Goal: Task Accomplishment & Management: Manage account settings

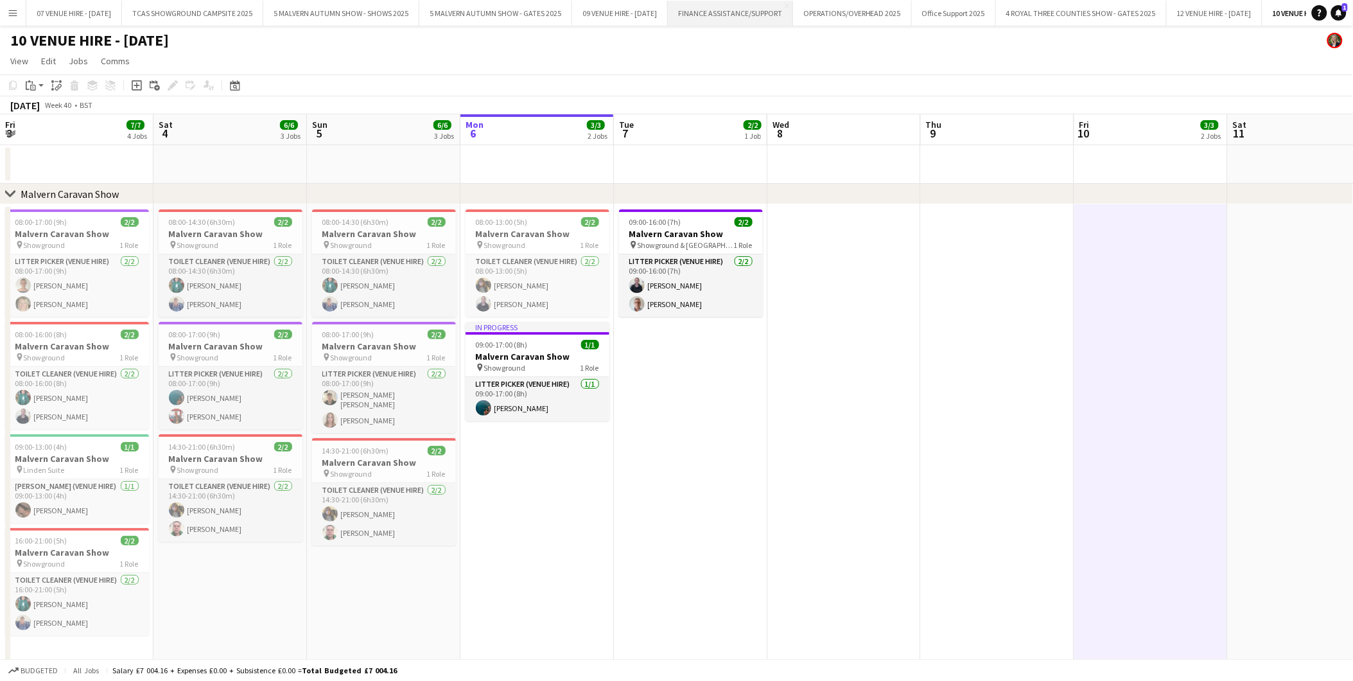
scroll to position [0, 306]
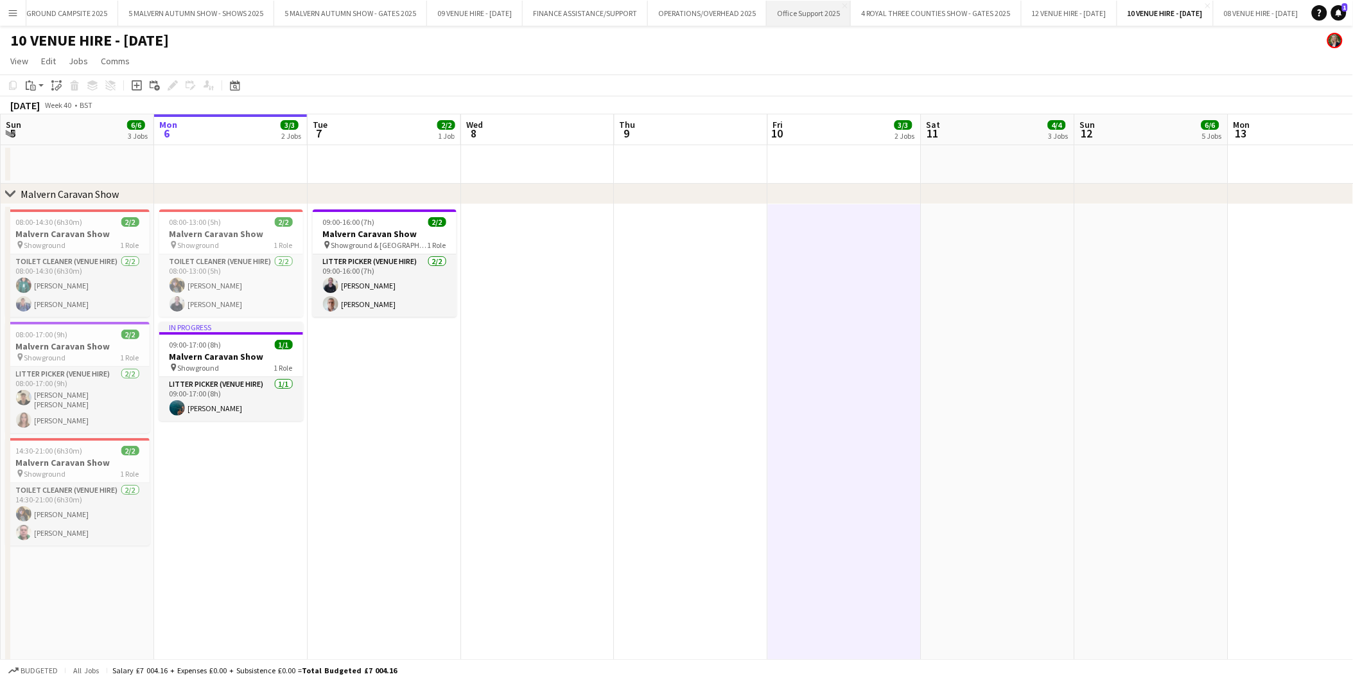
click at [843, 4] on button "Office Support 2025 Close" at bounding box center [809, 13] width 84 height 25
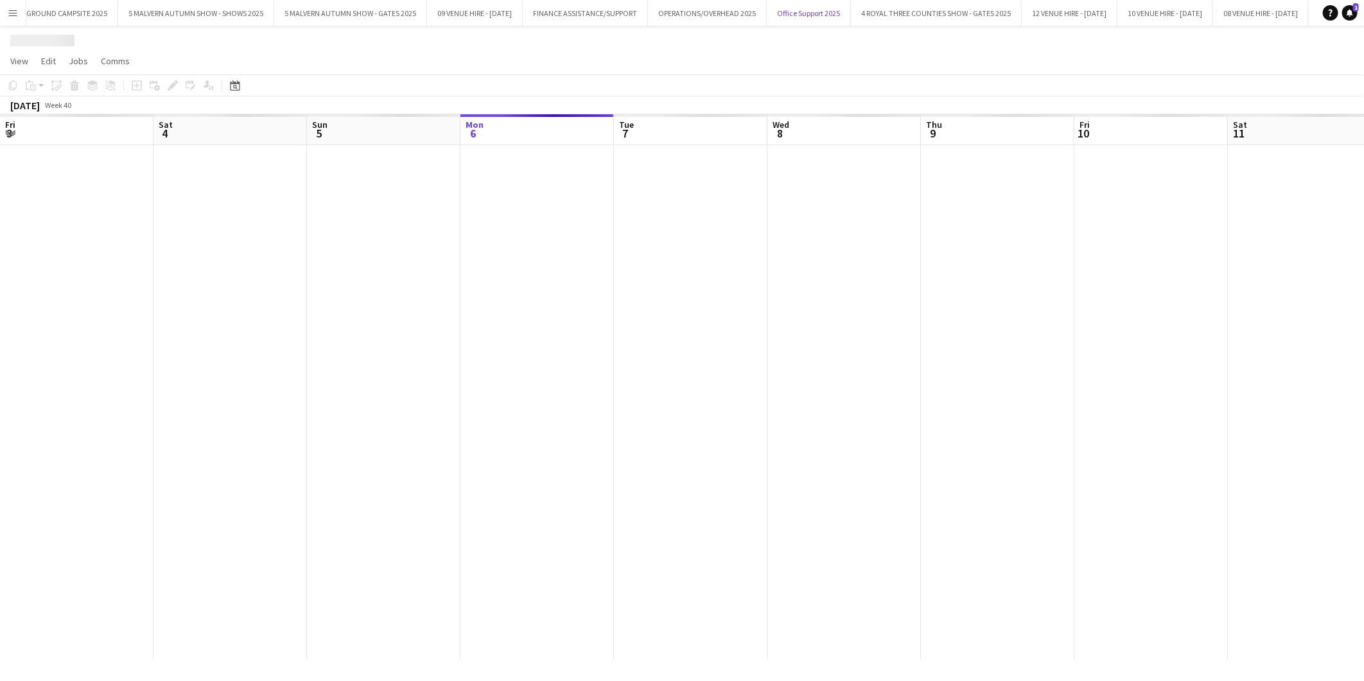
scroll to position [0, 306]
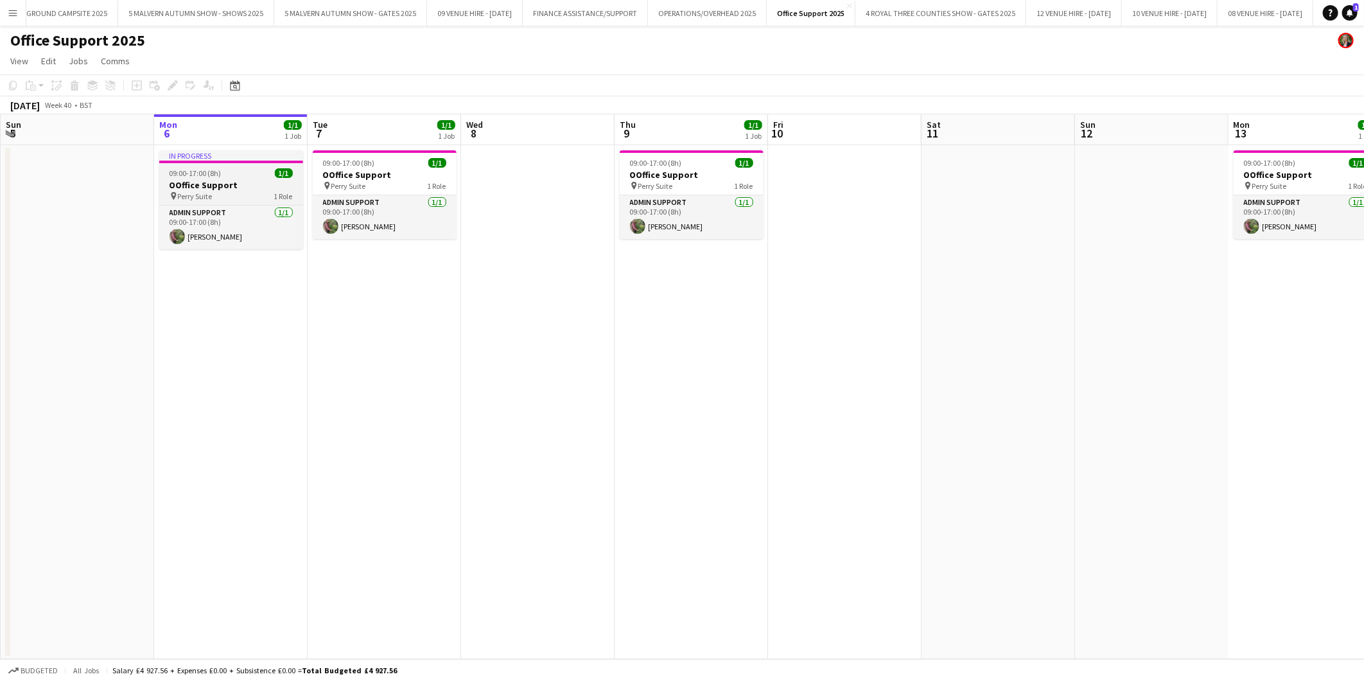
click at [208, 179] on h3 "OOffice Support" at bounding box center [231, 185] width 144 height 12
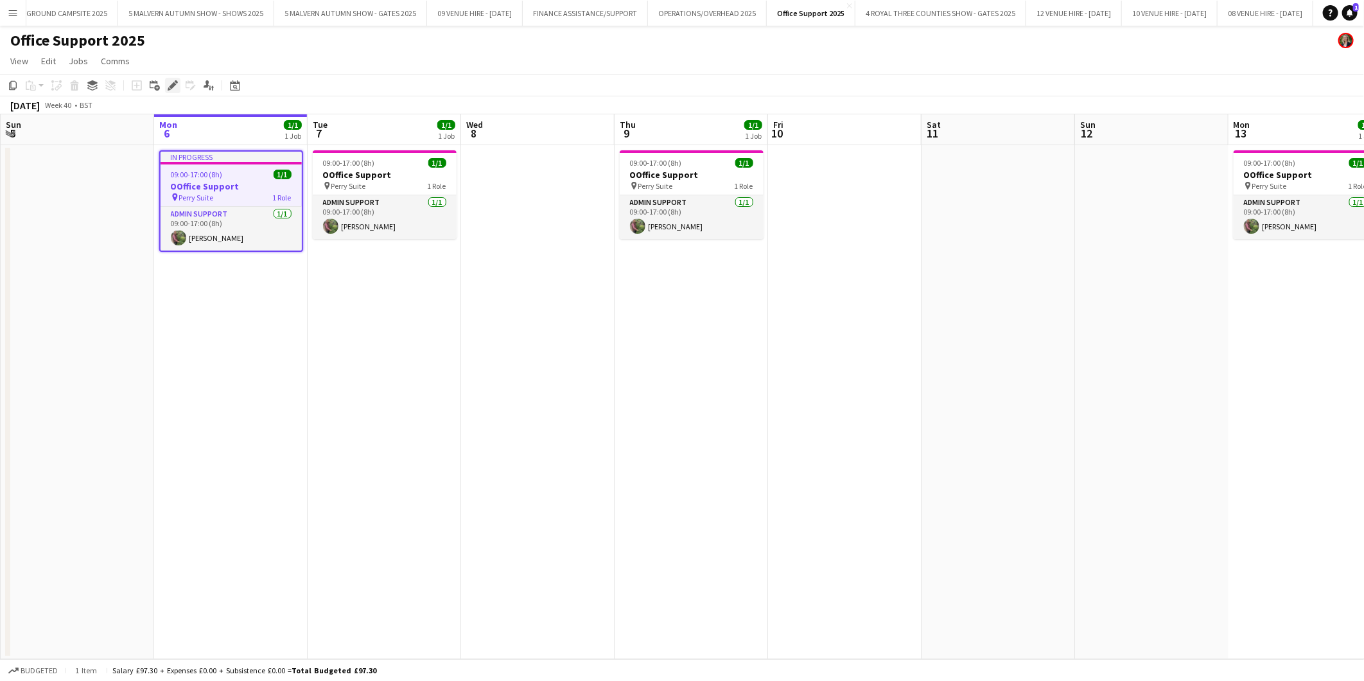
click at [168, 81] on icon "Edit" at bounding box center [173, 85] width 10 height 10
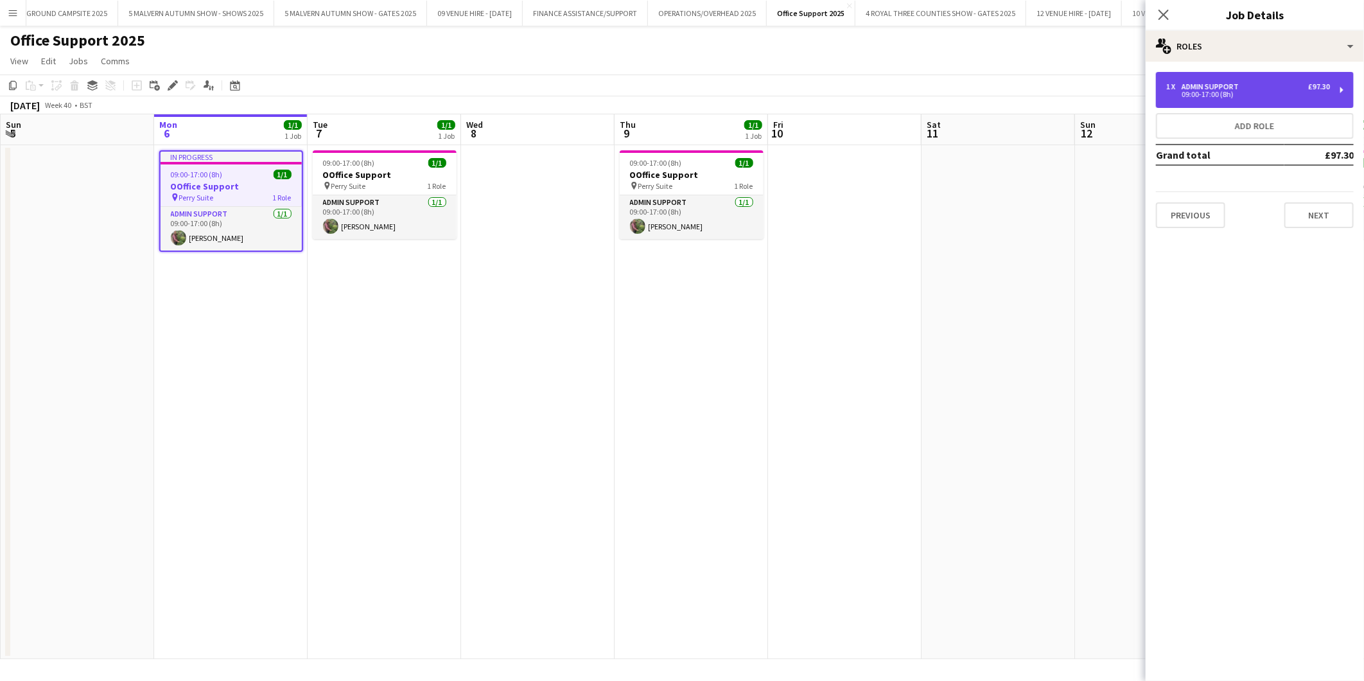
click at [1218, 86] on div "Admin Support" at bounding box center [1213, 86] width 62 height 9
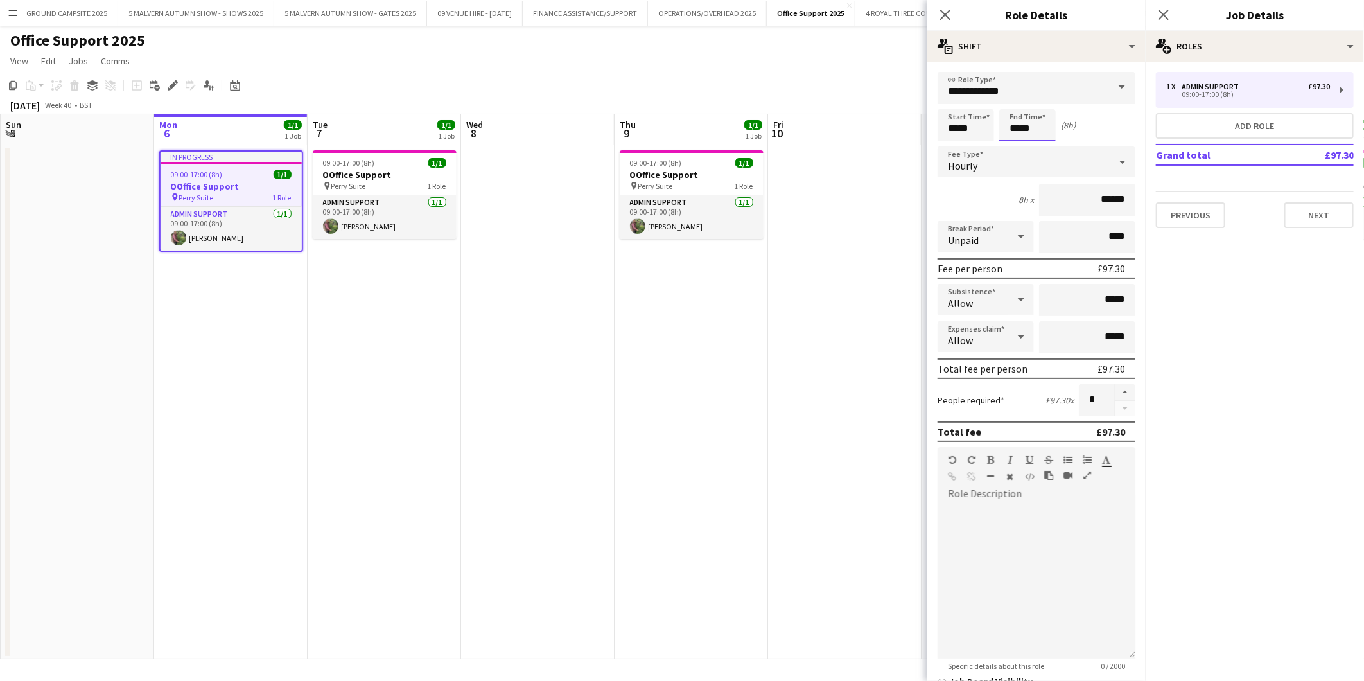
click at [1039, 128] on body "Menu Boards Boards Boards All jobs Status Workforce Workforce My Workforce Recr…" at bounding box center [682, 340] width 1364 height 681
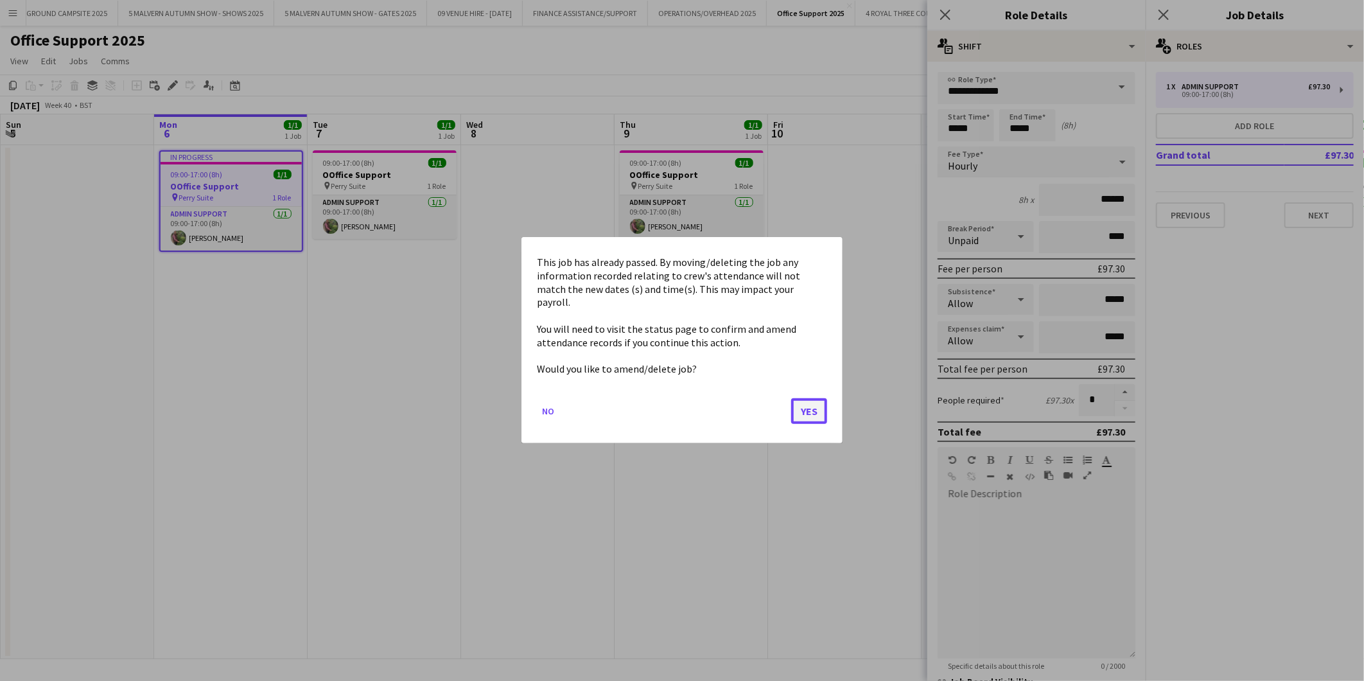
click at [807, 407] on button "Yes" at bounding box center [809, 412] width 36 height 26
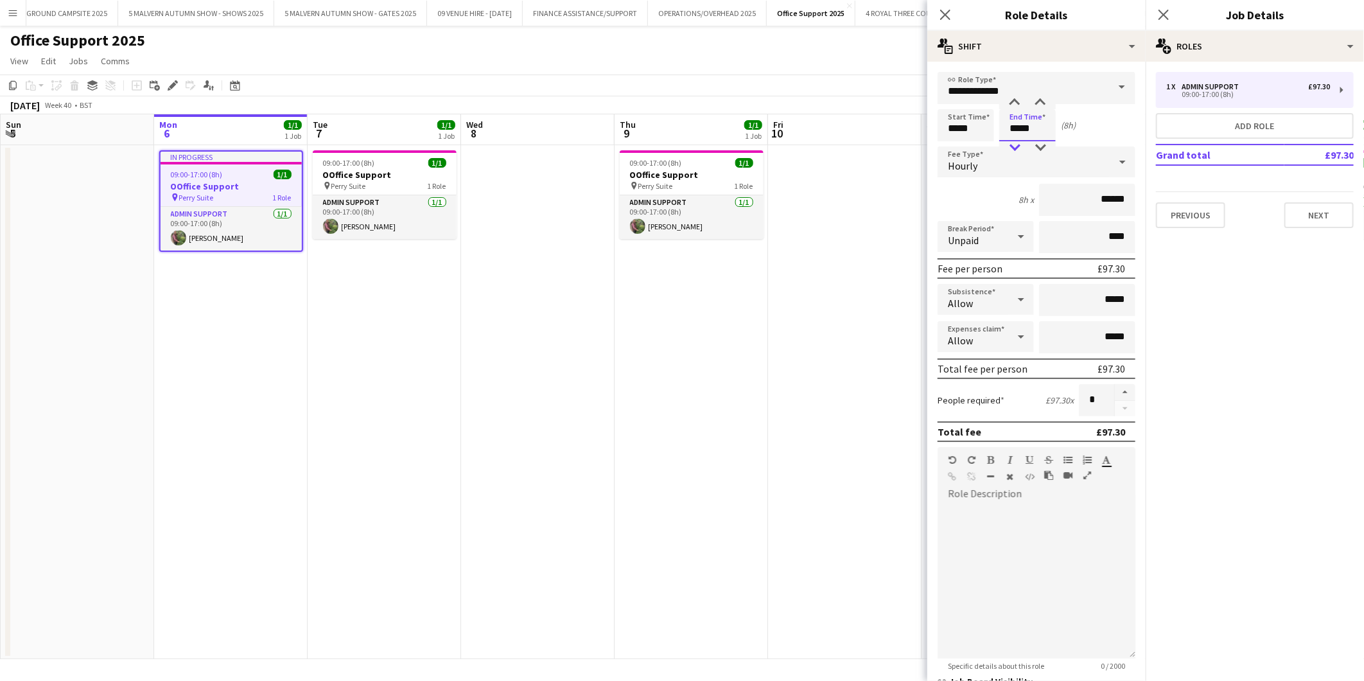
click at [1017, 144] on div at bounding box center [1015, 147] width 26 height 13
click at [1042, 144] on div at bounding box center [1041, 147] width 26 height 13
type input "*****"
click at [1042, 144] on div at bounding box center [1041, 147] width 26 height 13
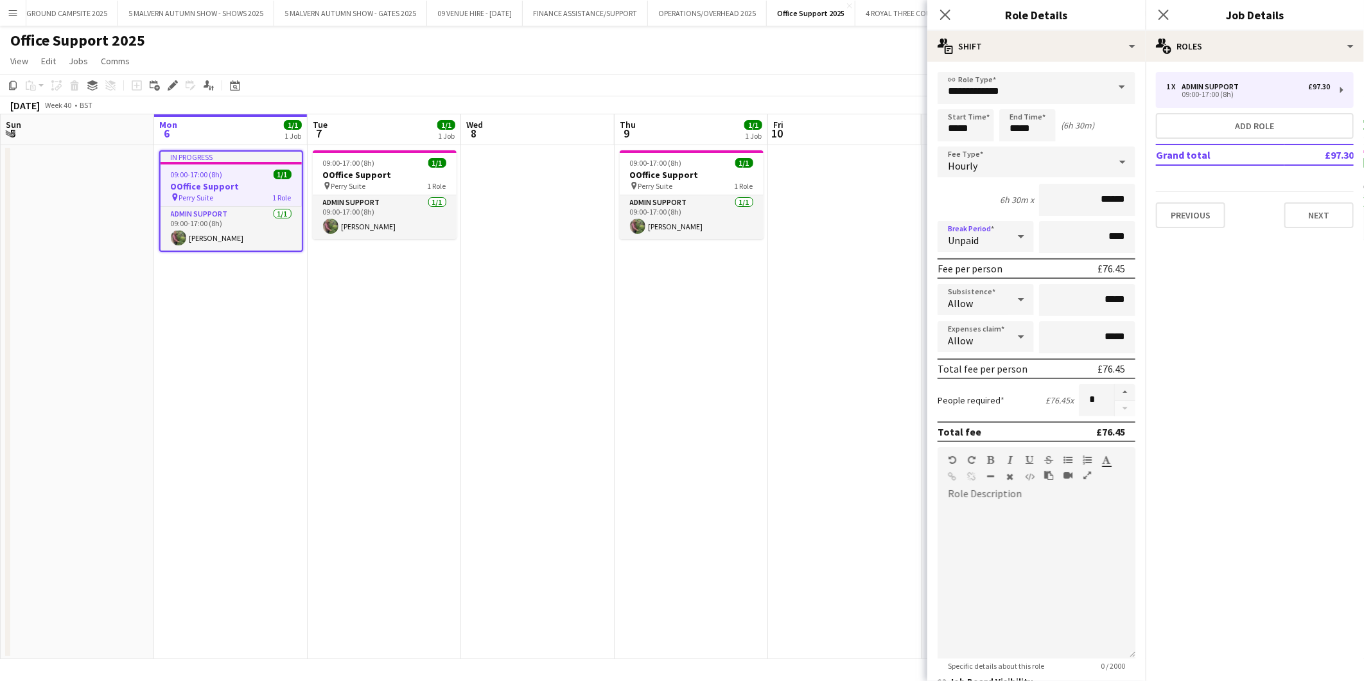
click at [1018, 235] on icon at bounding box center [1021, 236] width 6 height 3
click at [1017, 233] on div at bounding box center [682, 340] width 1364 height 681
click at [1095, 236] on input "****" at bounding box center [1087, 237] width 96 height 32
type input "****"
click at [786, 284] on app-date-cell at bounding box center [845, 402] width 154 height 514
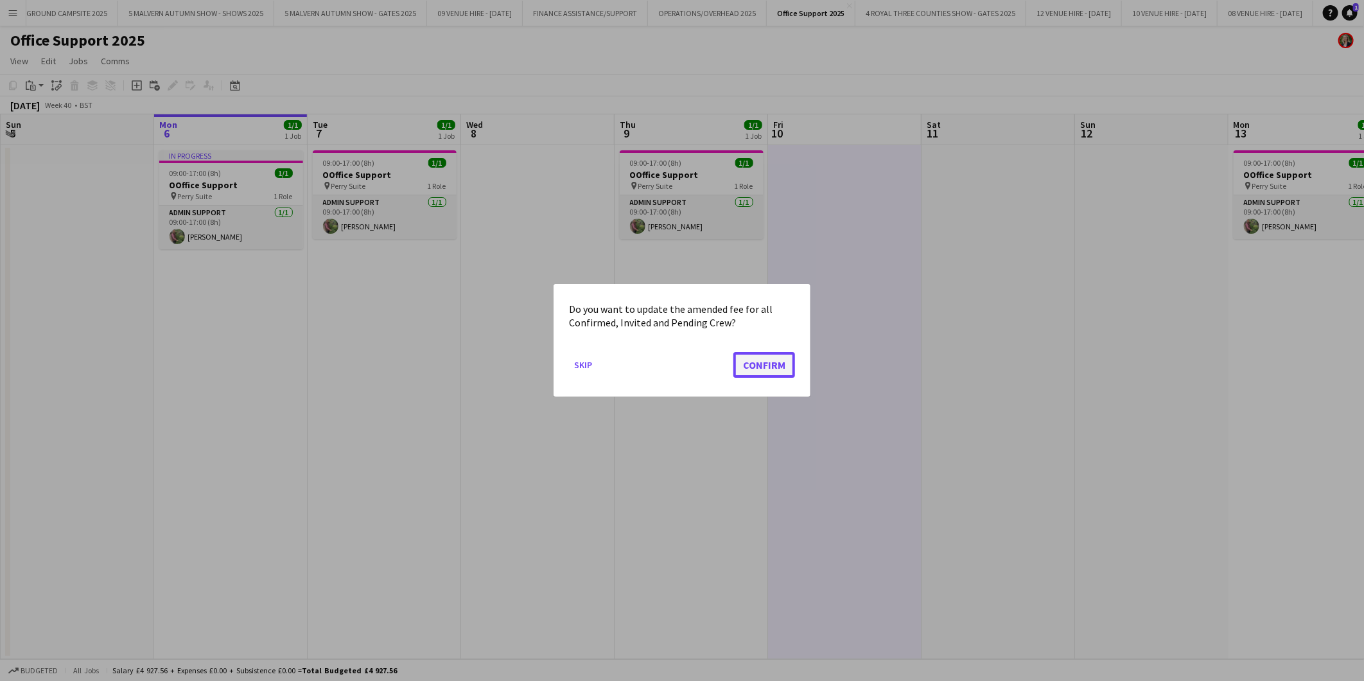
click at [779, 364] on button "Confirm" at bounding box center [765, 365] width 62 height 26
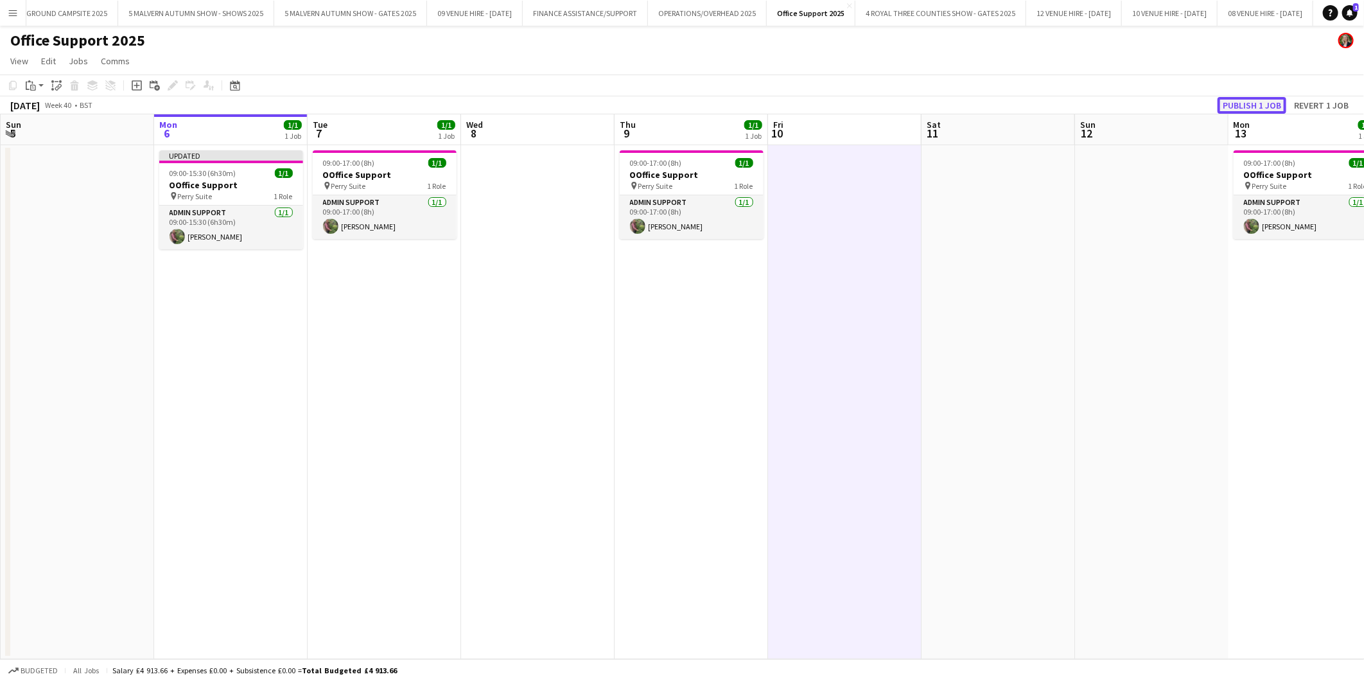
click at [1240, 105] on button "Publish 1 job" at bounding box center [1252, 105] width 69 height 17
click at [1218, 8] on button "10 VENUE HIRE - [DATE] Close" at bounding box center [1170, 13] width 96 height 25
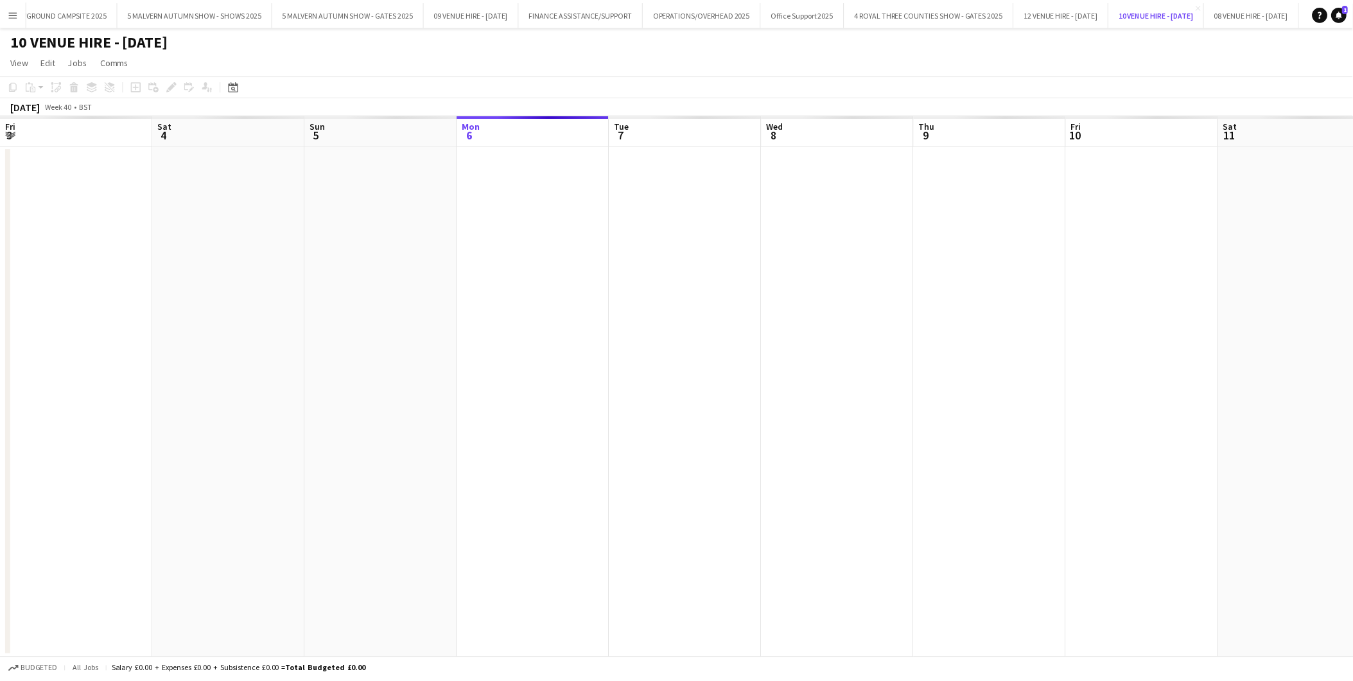
scroll to position [0, 306]
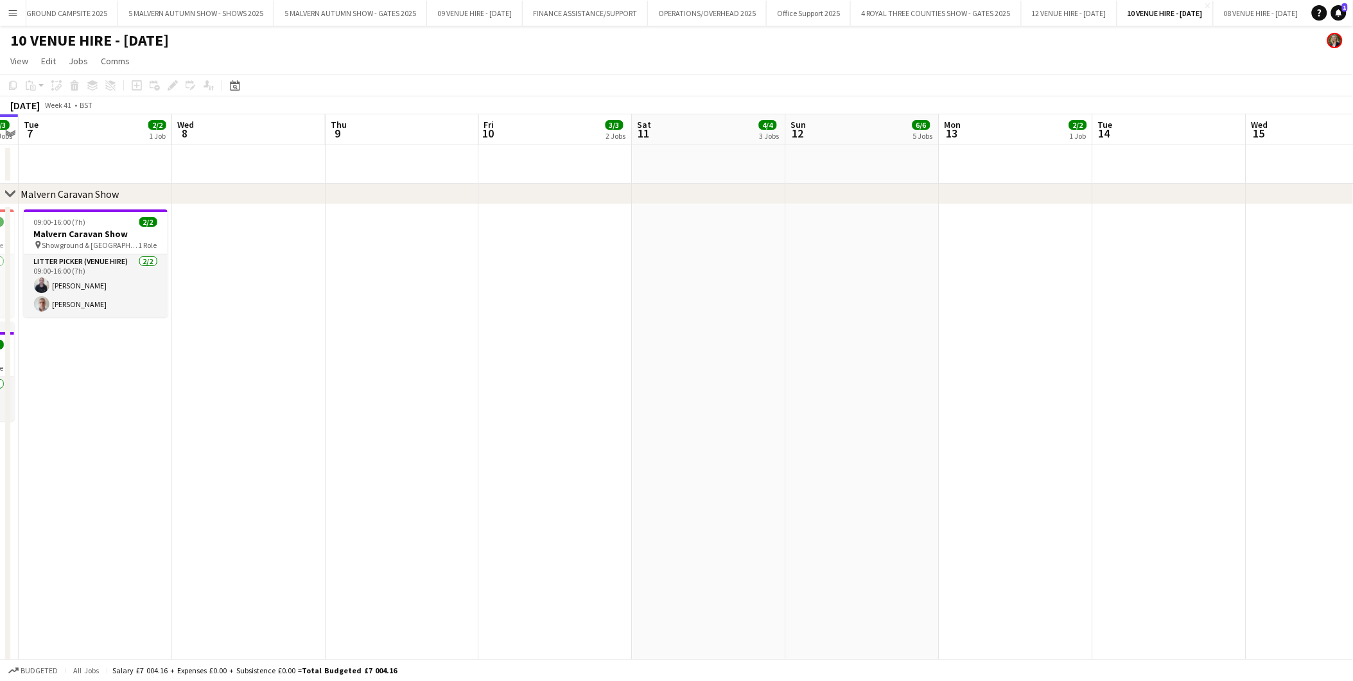
drag, startPoint x: 604, startPoint y: 240, endPoint x: 315, endPoint y: 225, distance: 289.4
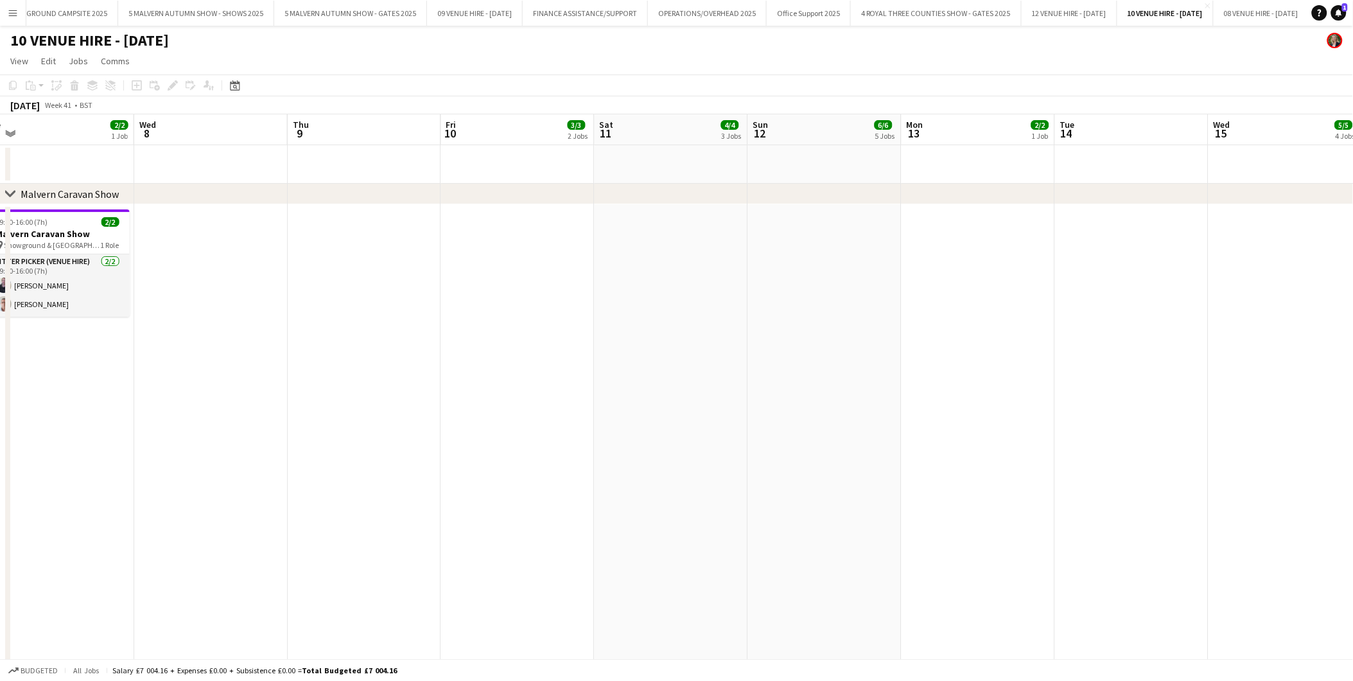
drag, startPoint x: 671, startPoint y: 267, endPoint x: 544, endPoint y: 267, distance: 126.5
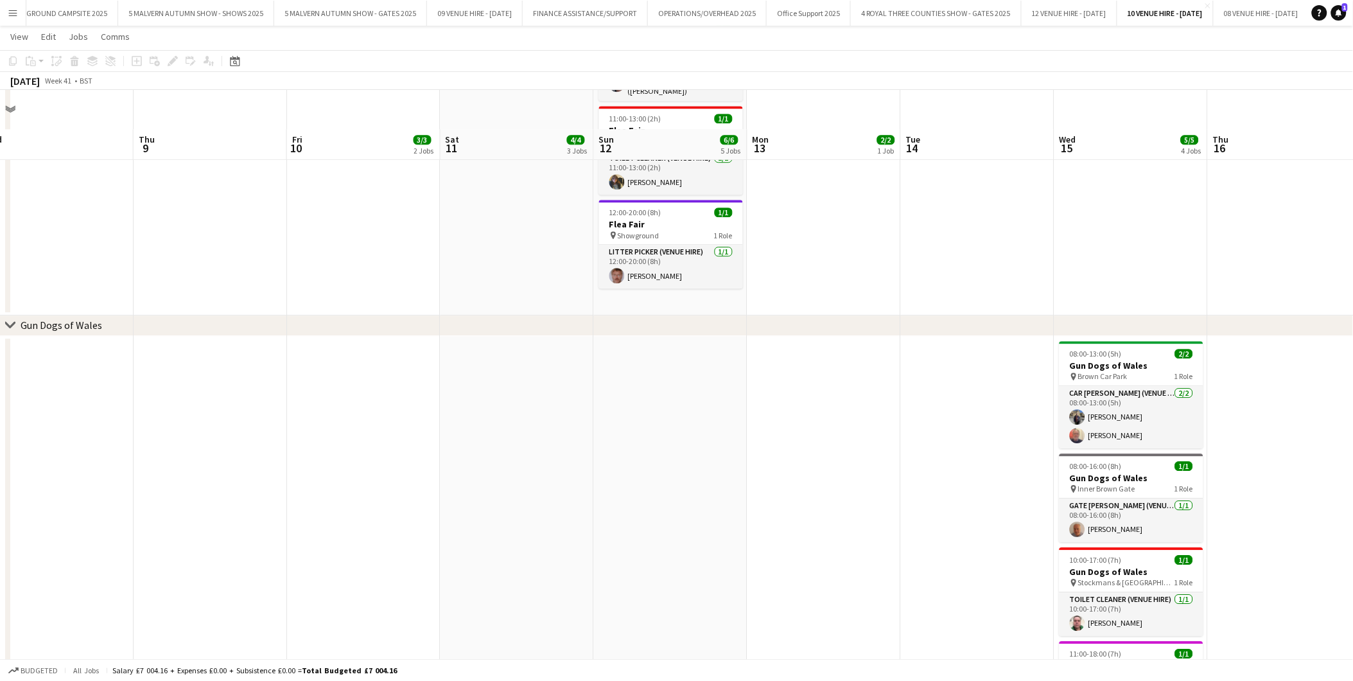
scroll to position [1285, 0]
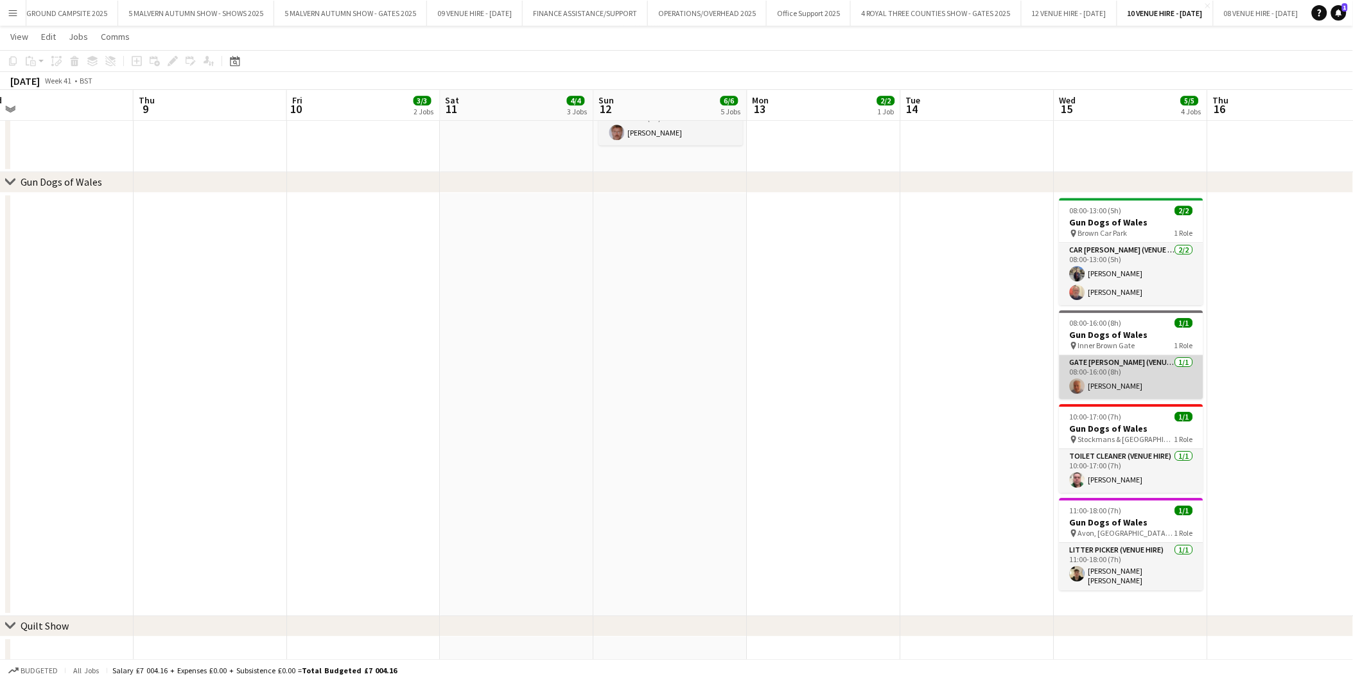
click at [1115, 383] on app-card-role "Gate [PERSON_NAME] (Venue Hire) [DATE] 08:00-16:00 (8h) [PERSON_NAME]" at bounding box center [1132, 377] width 144 height 44
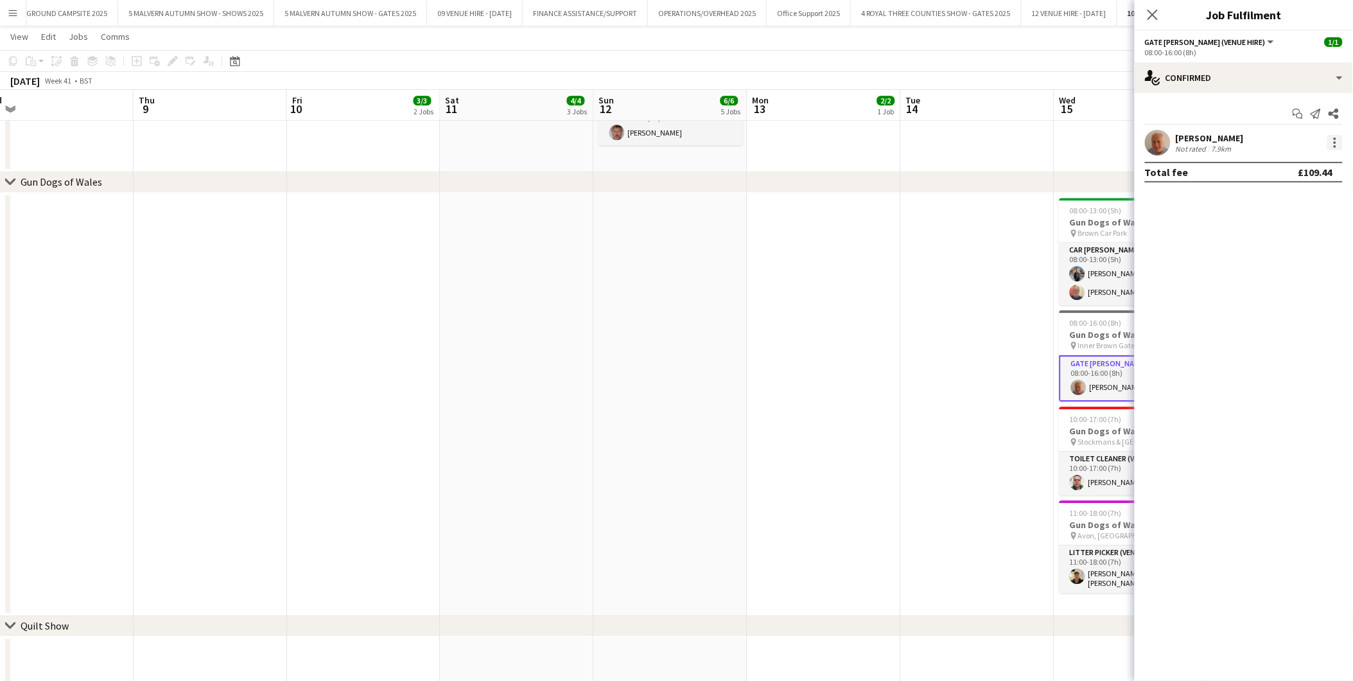
click at [1333, 143] on div at bounding box center [1335, 142] width 15 height 15
click at [1281, 283] on button "Remove" at bounding box center [1294, 289] width 100 height 31
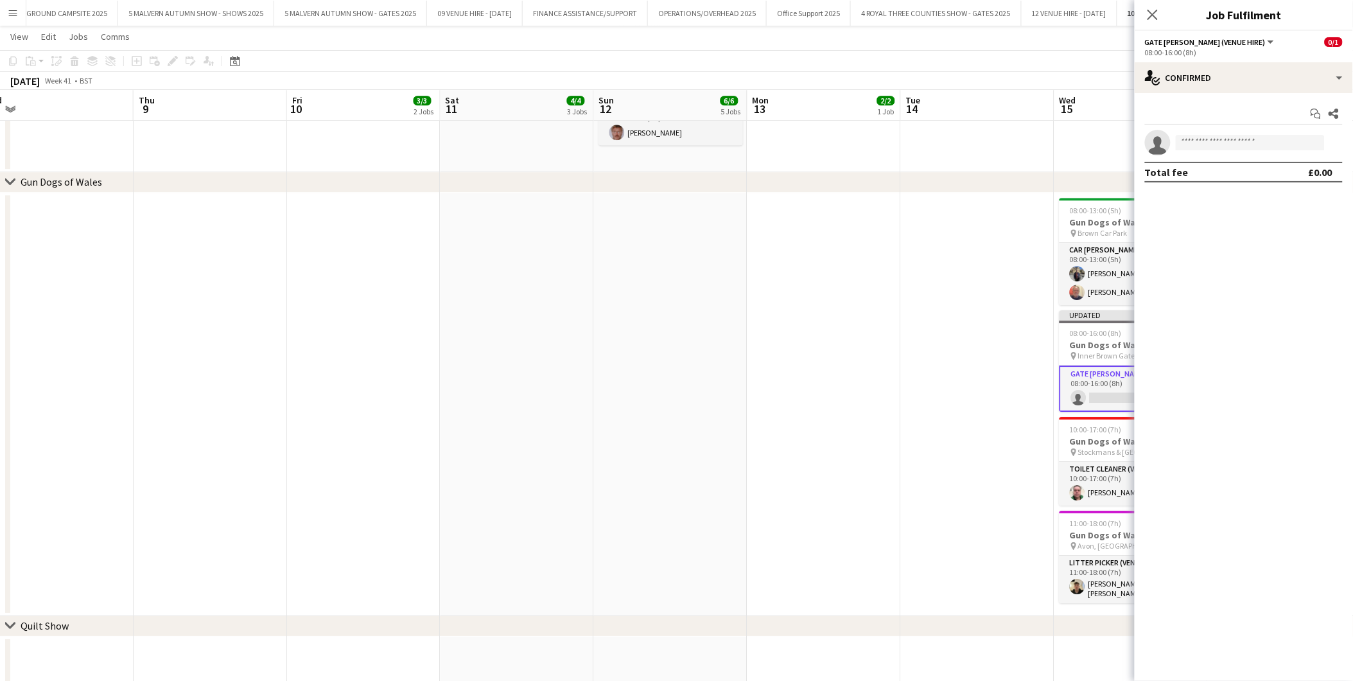
click at [1099, 387] on app-card-role "Gate [PERSON_NAME] (Venue Hire) 1A 0/1 08:00-16:00 (8h) single-neutral-actions" at bounding box center [1132, 388] width 144 height 46
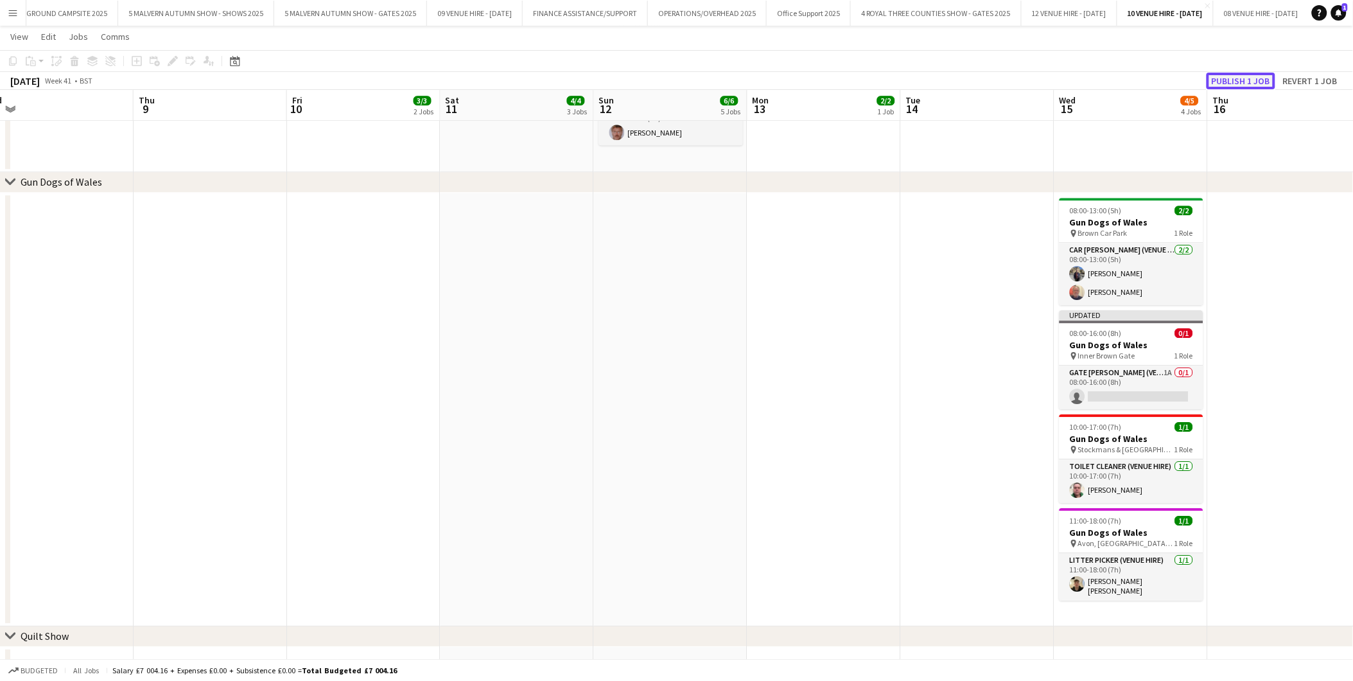
click at [1253, 73] on button "Publish 1 job" at bounding box center [1241, 81] width 69 height 17
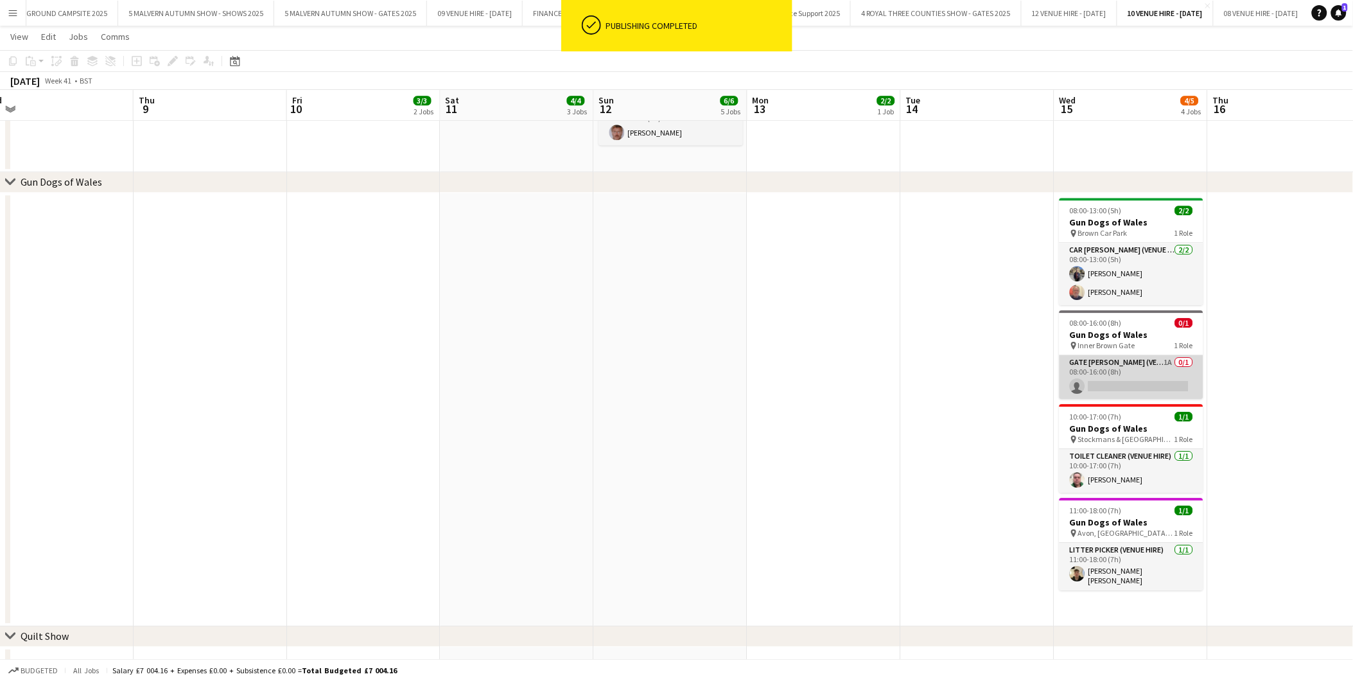
click at [1151, 382] on app-card-role "Gate [PERSON_NAME] (Venue Hire) 1A 0/1 08:00-16:00 (8h) single-neutral-actions" at bounding box center [1132, 377] width 144 height 44
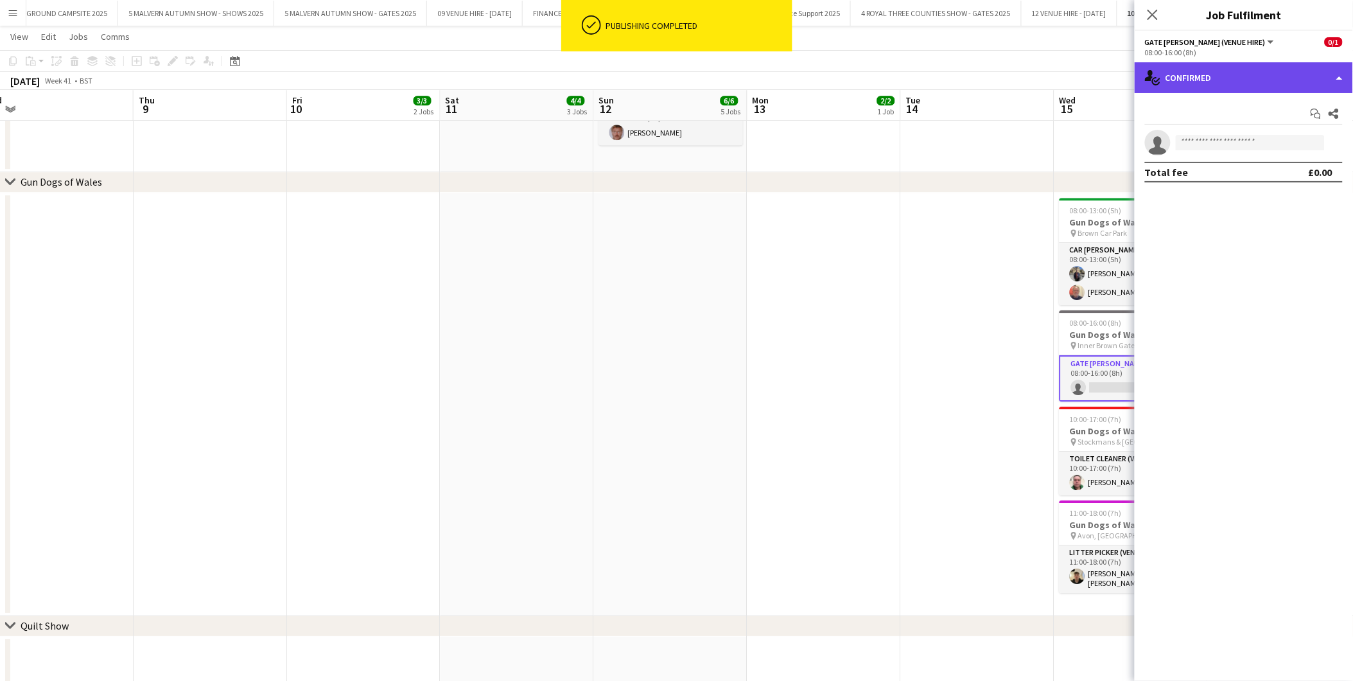
click at [1245, 82] on div "single-neutral-actions-check-2 Confirmed" at bounding box center [1244, 77] width 218 height 31
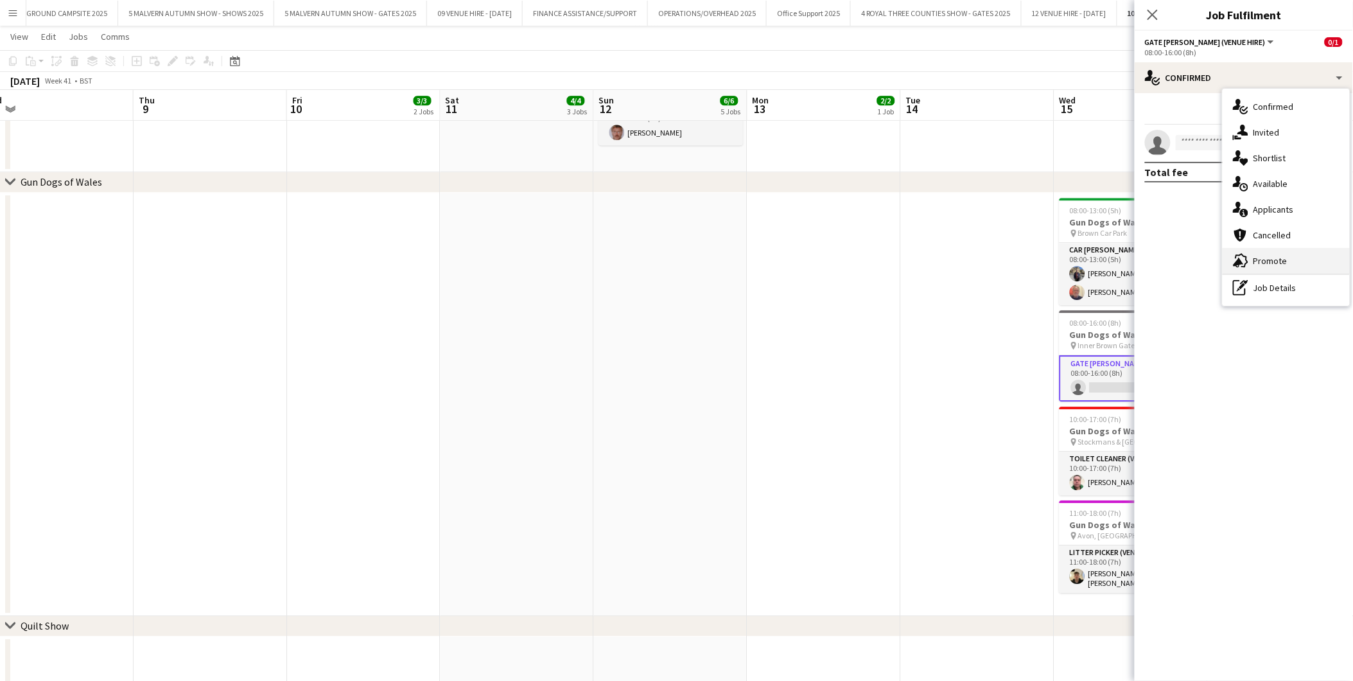
click at [1269, 258] on span "Promote" at bounding box center [1271, 261] width 34 height 12
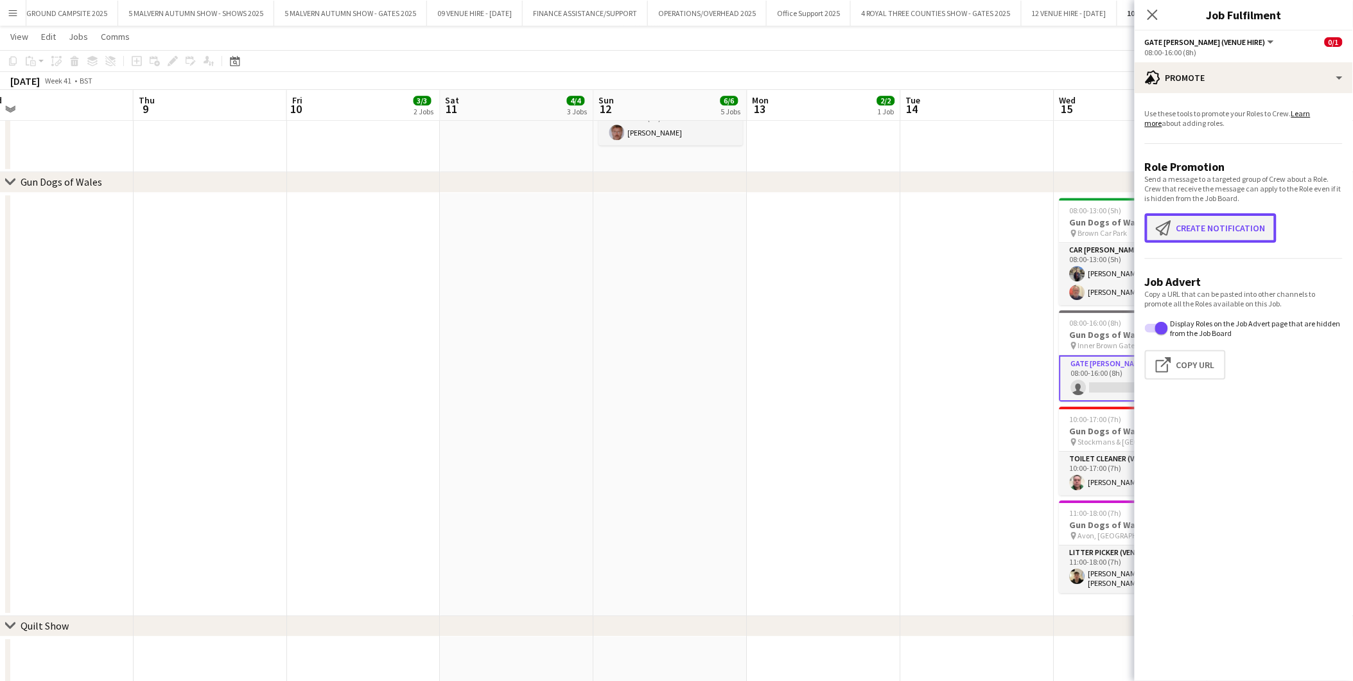
click at [1210, 227] on button "Create notification Create notification" at bounding box center [1211, 228] width 132 height 30
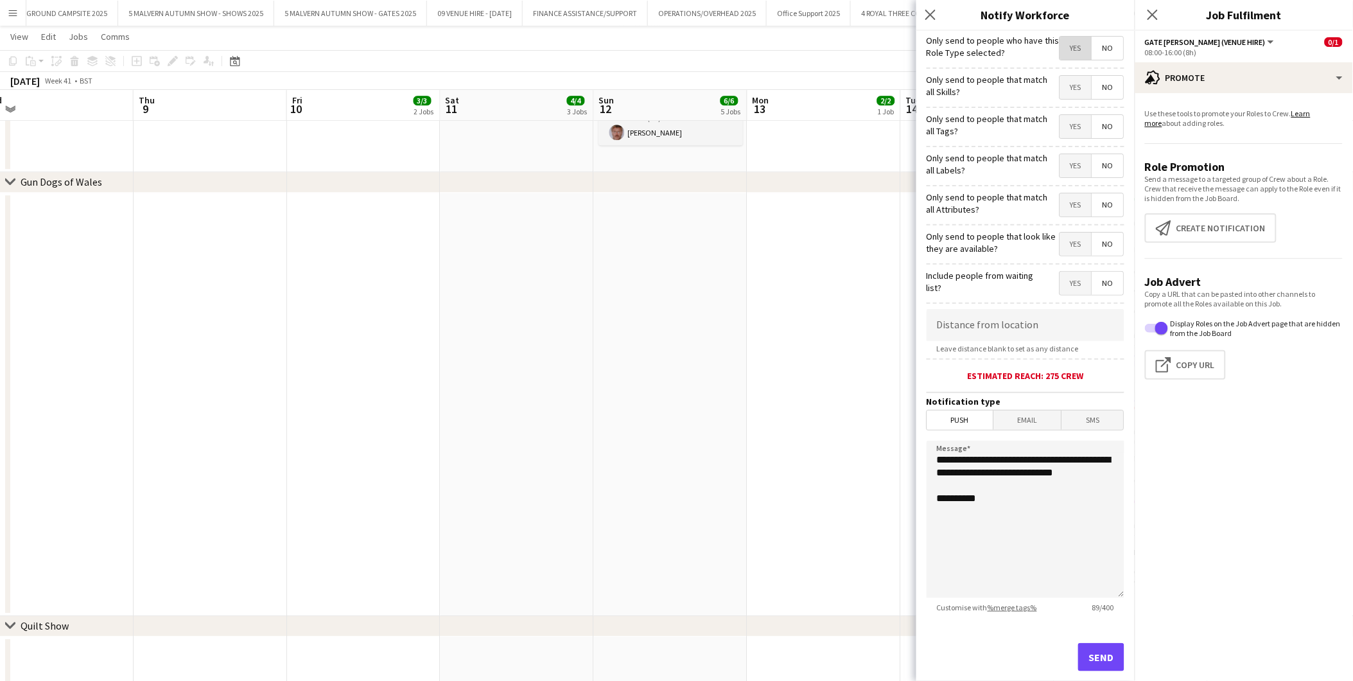
click at [1069, 43] on span "Yes" at bounding box center [1075, 48] width 31 height 23
click at [963, 413] on span "Push" at bounding box center [961, 419] width 66 height 19
click at [1078, 656] on button "Send" at bounding box center [1101, 657] width 46 height 28
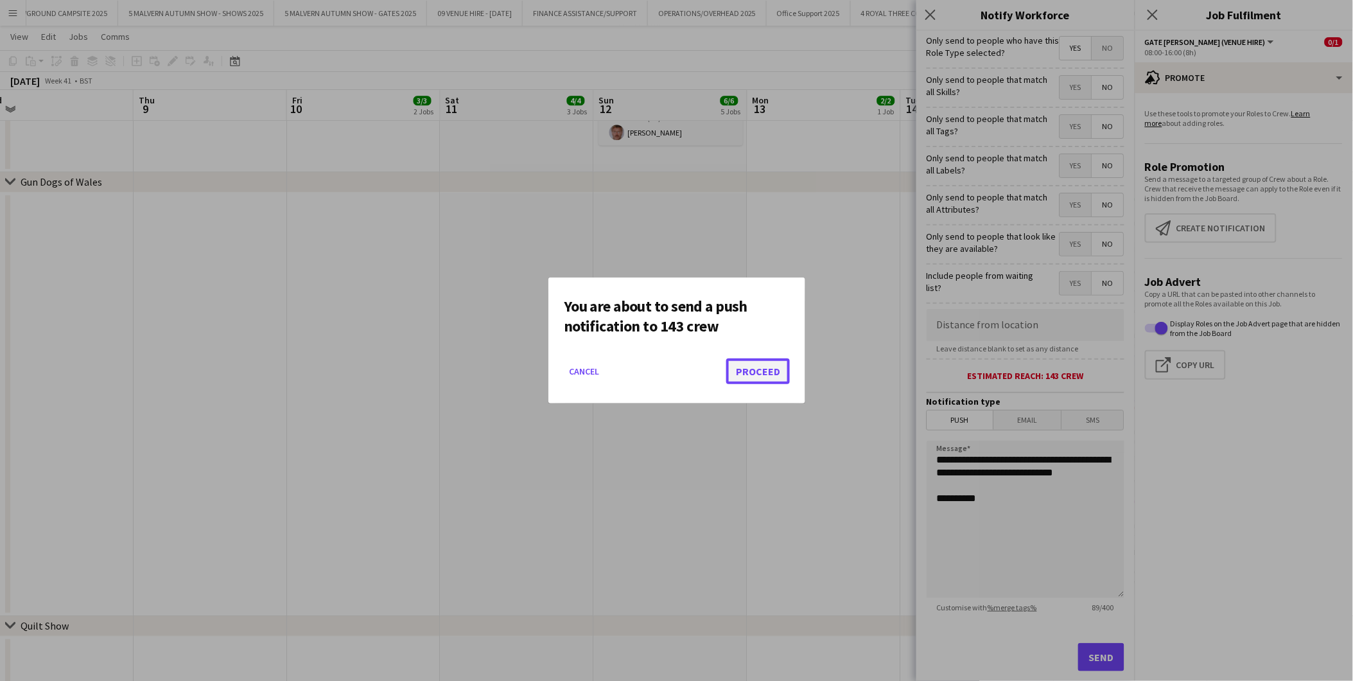
click at [762, 365] on button "Proceed" at bounding box center [758, 371] width 64 height 26
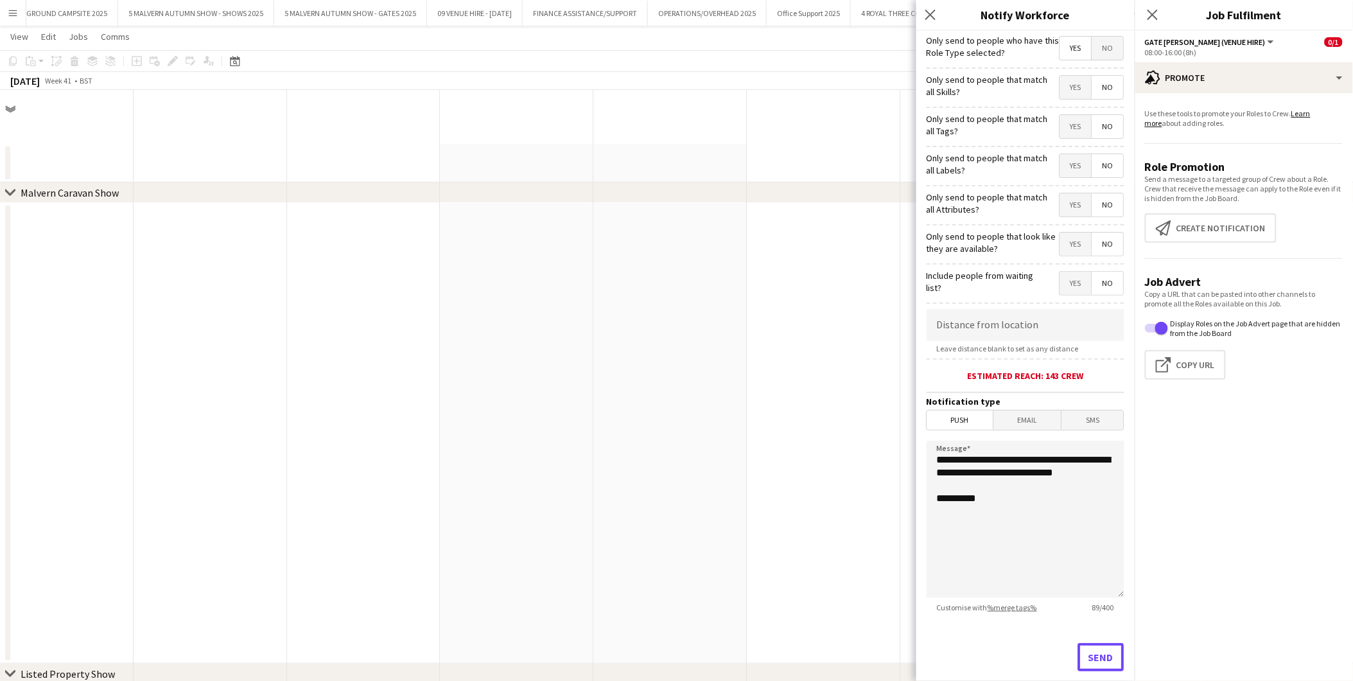
scroll to position [1285, 0]
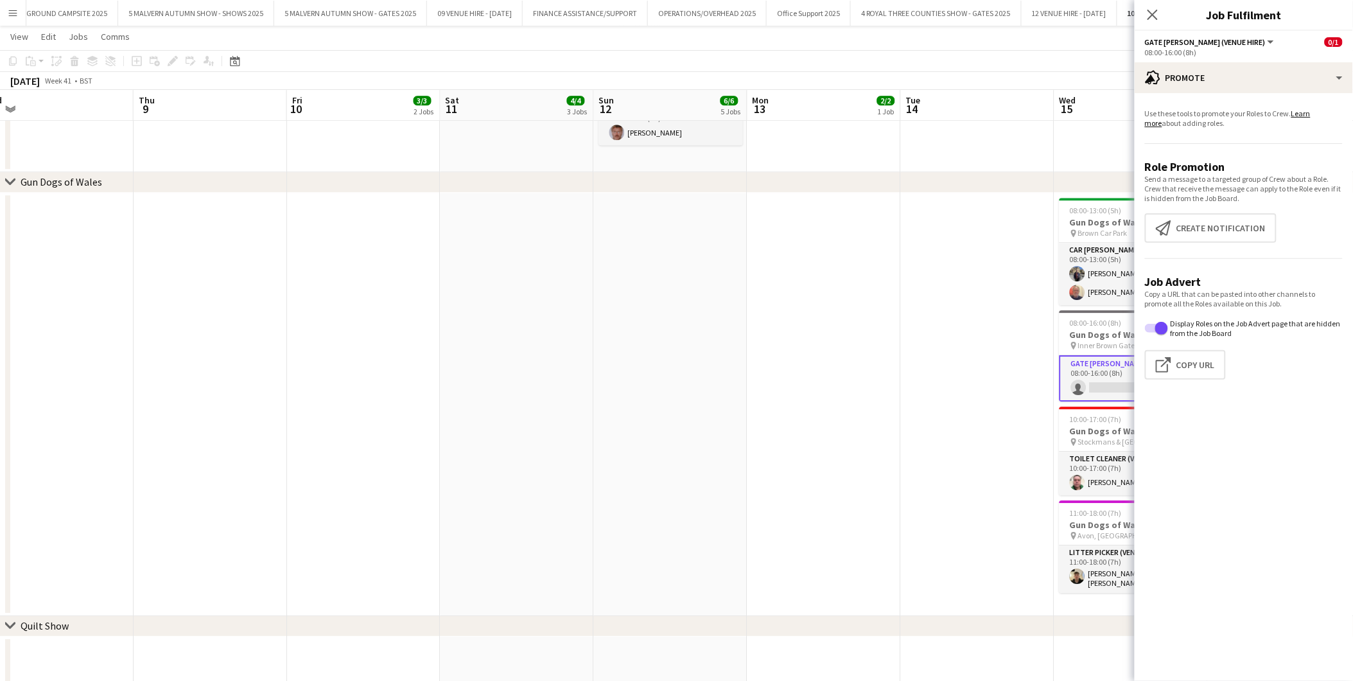
click at [813, 396] on app-date-cell at bounding box center [825, 404] width 154 height 423
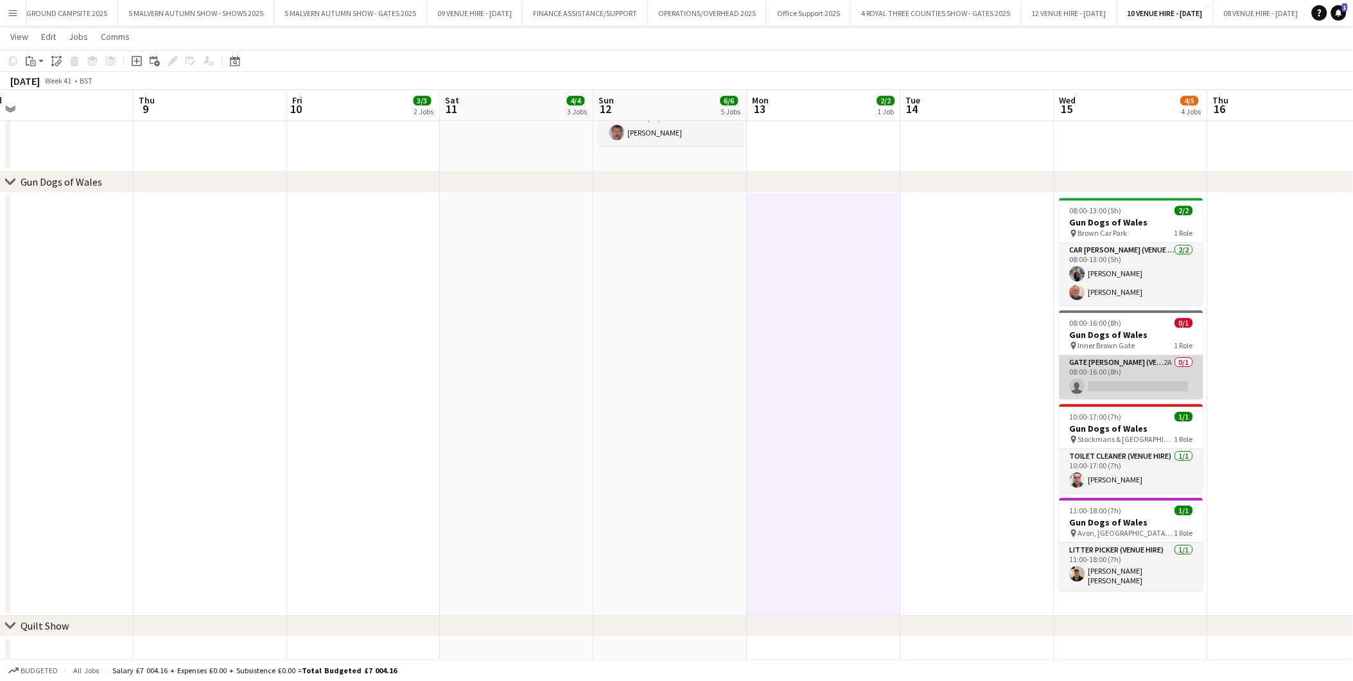
click at [1157, 380] on app-card-role "Gate [PERSON_NAME] (Venue Hire) 2A 0/1 08:00-16:00 (8h) single-neutral-actions" at bounding box center [1132, 377] width 144 height 44
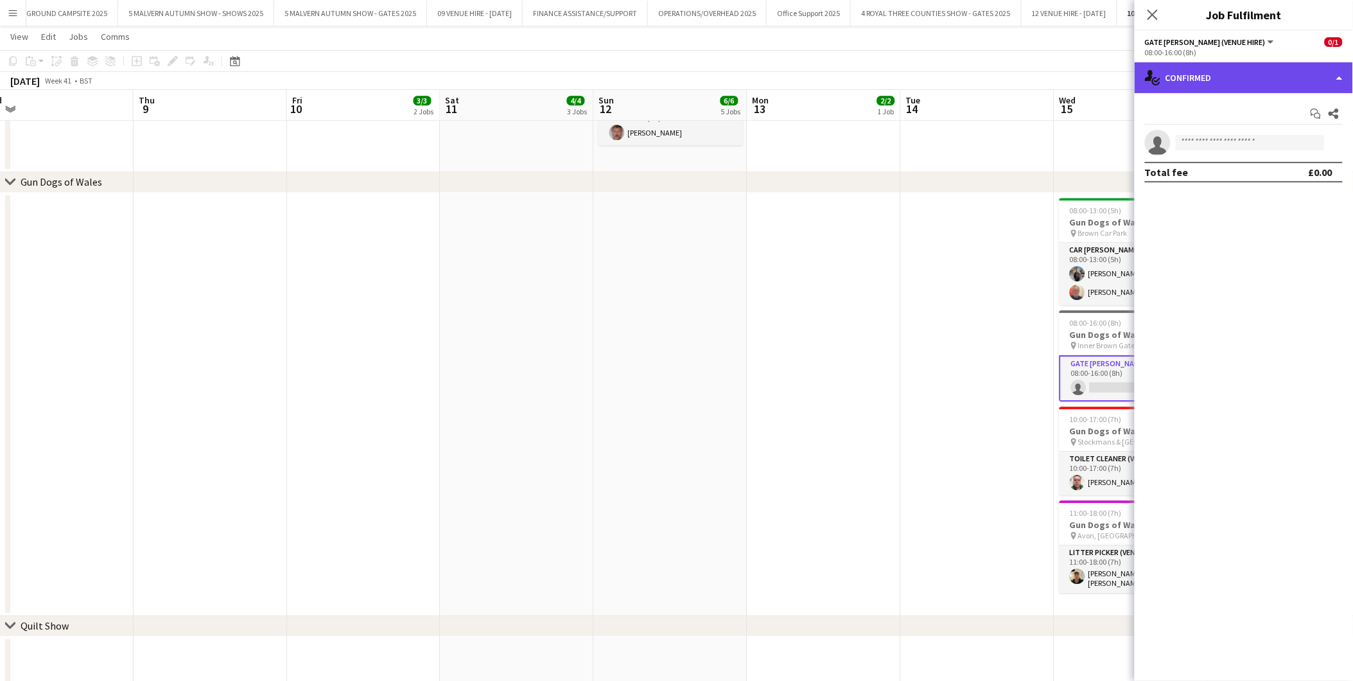
click at [1188, 78] on div "single-neutral-actions-check-2 Confirmed" at bounding box center [1244, 77] width 218 height 31
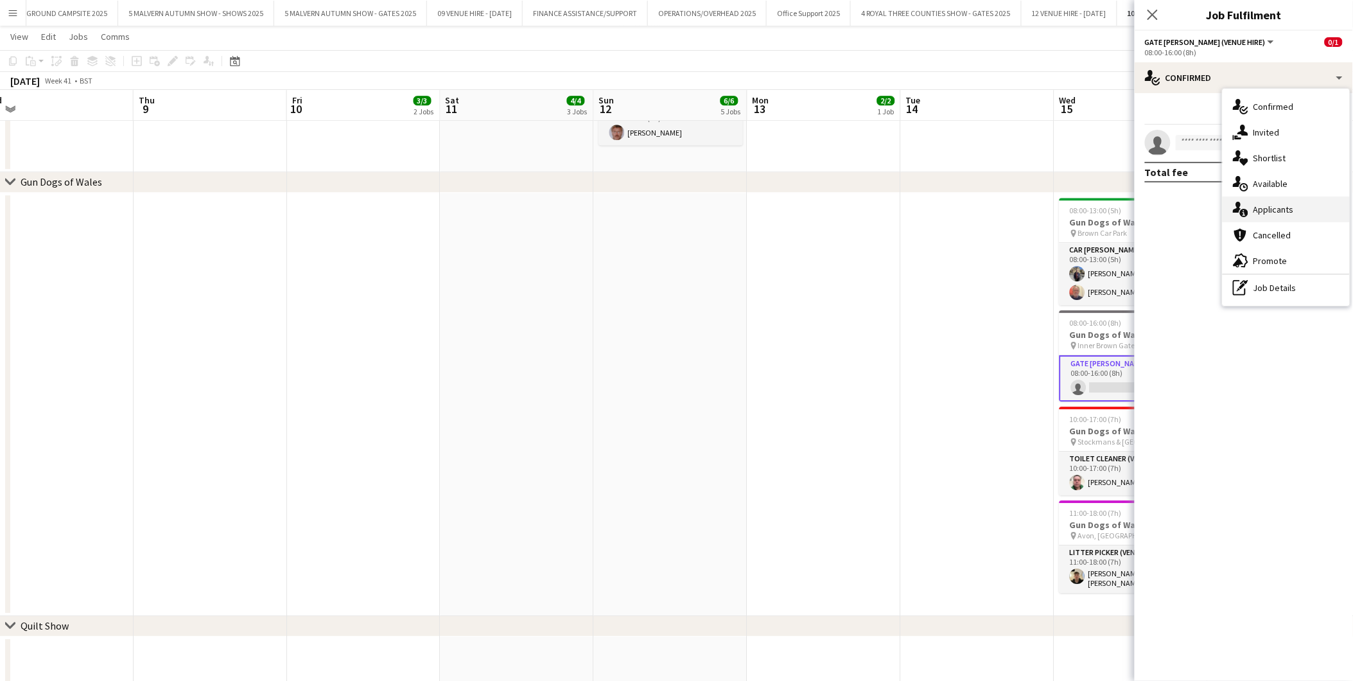
click at [1272, 209] on span "Applicants" at bounding box center [1274, 210] width 40 height 12
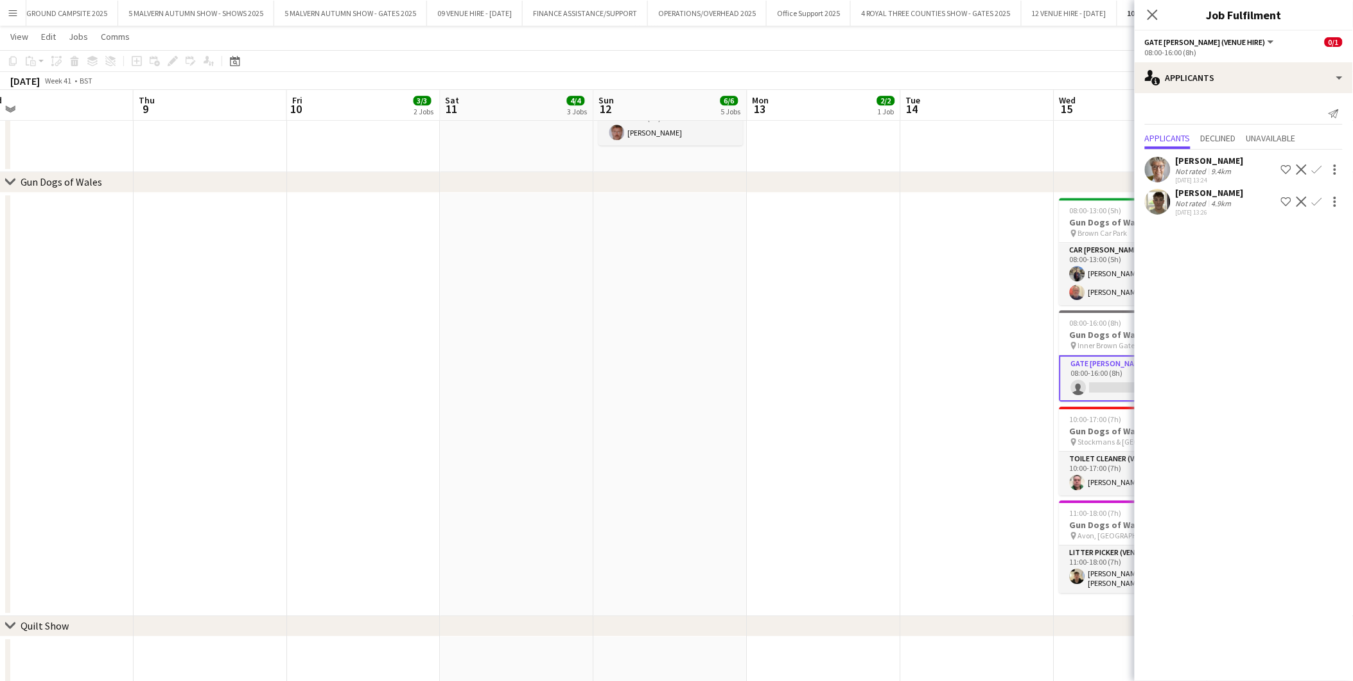
click at [1010, 247] on app-date-cell at bounding box center [978, 404] width 154 height 423
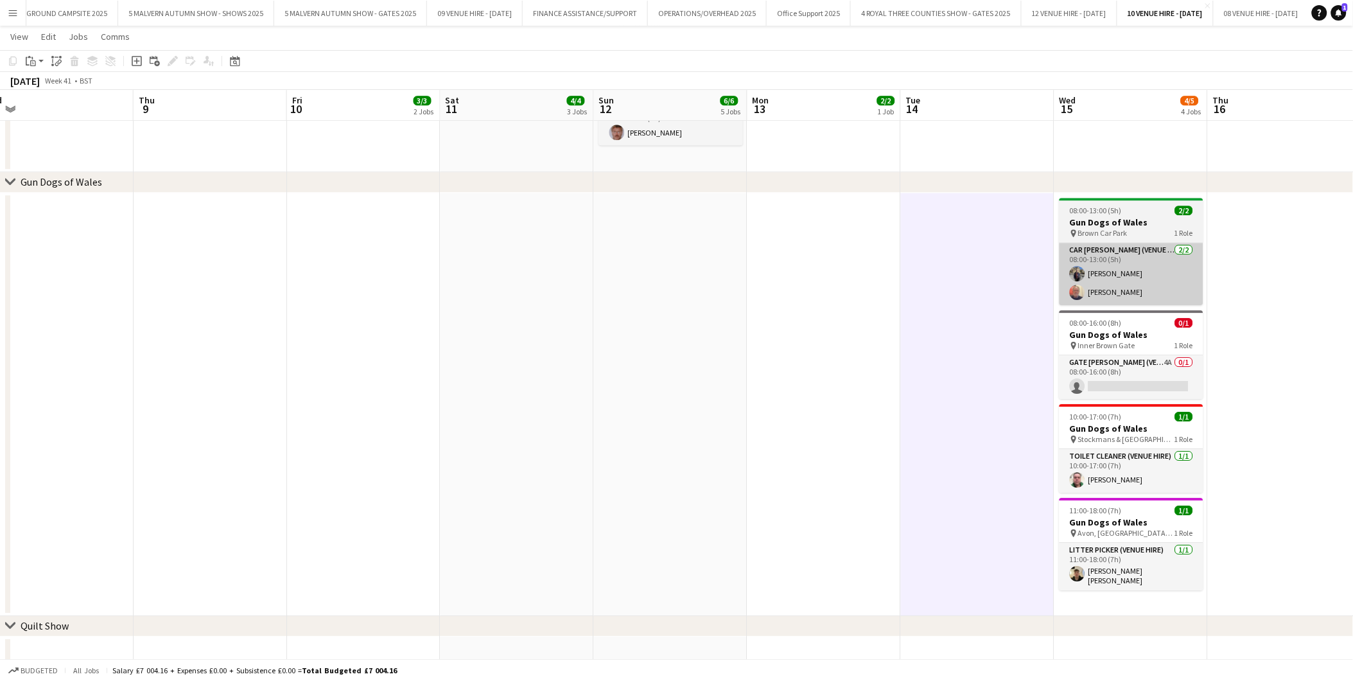
drag, startPoint x: 1102, startPoint y: 383, endPoint x: 1064, endPoint y: 277, distance: 112.6
click at [1102, 383] on app-card-role "Gate [PERSON_NAME] (Venue Hire) 4A 0/1 08:00-16:00 (8h) single-neutral-actions" at bounding box center [1132, 377] width 144 height 44
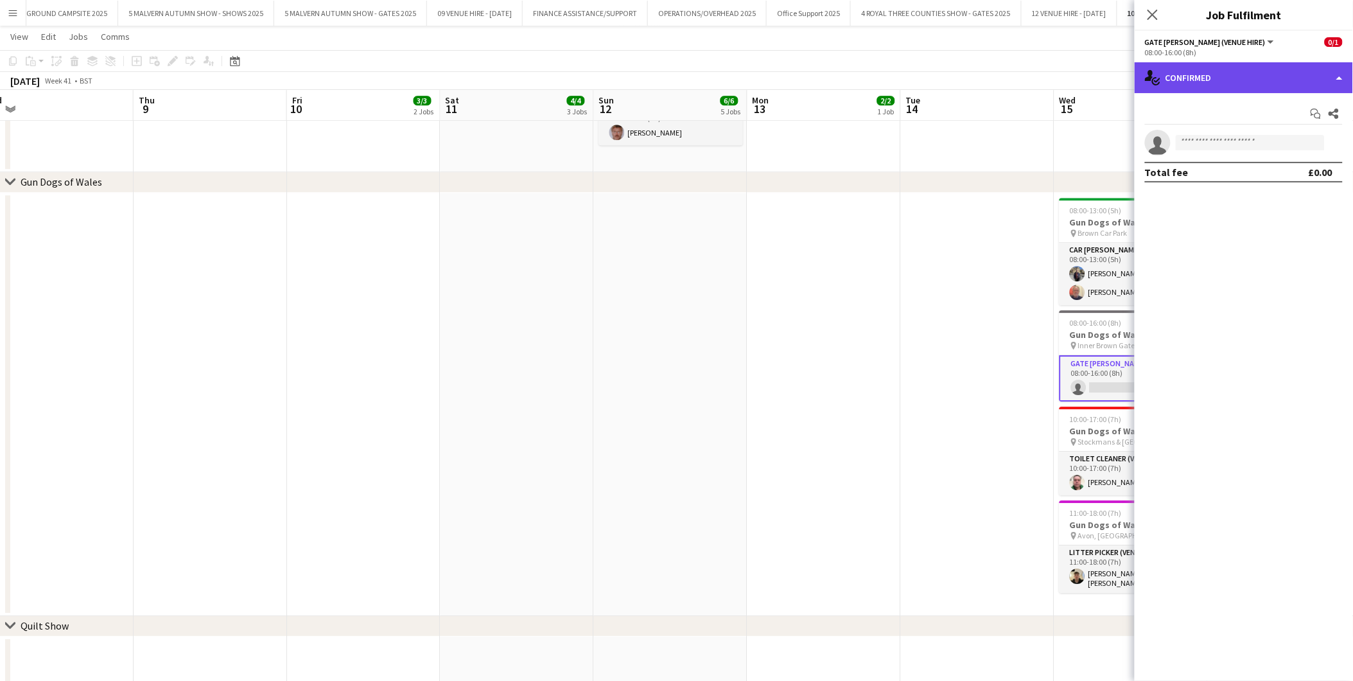
drag, startPoint x: 1219, startPoint y: 84, endPoint x: 1221, endPoint y: 90, distance: 6.7
click at [1219, 82] on div "single-neutral-actions-check-2 Confirmed" at bounding box center [1244, 77] width 218 height 31
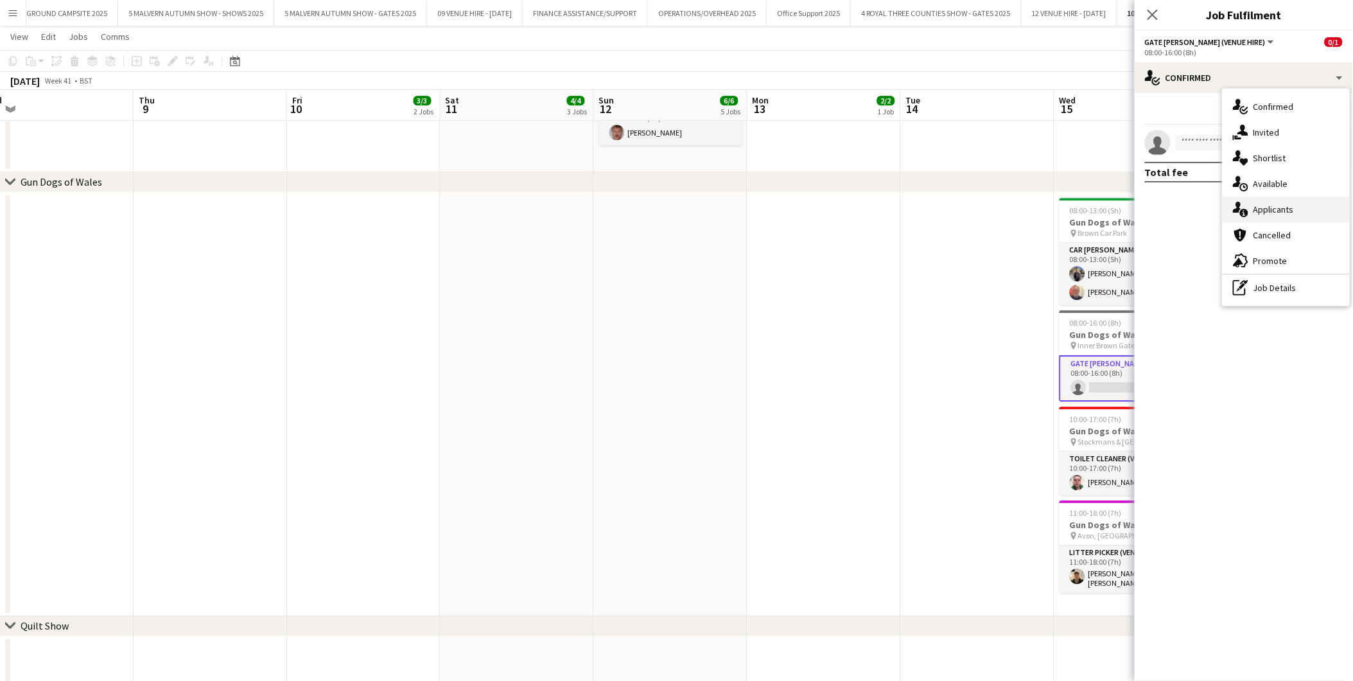
click at [1269, 208] on span "Applicants" at bounding box center [1274, 210] width 40 height 12
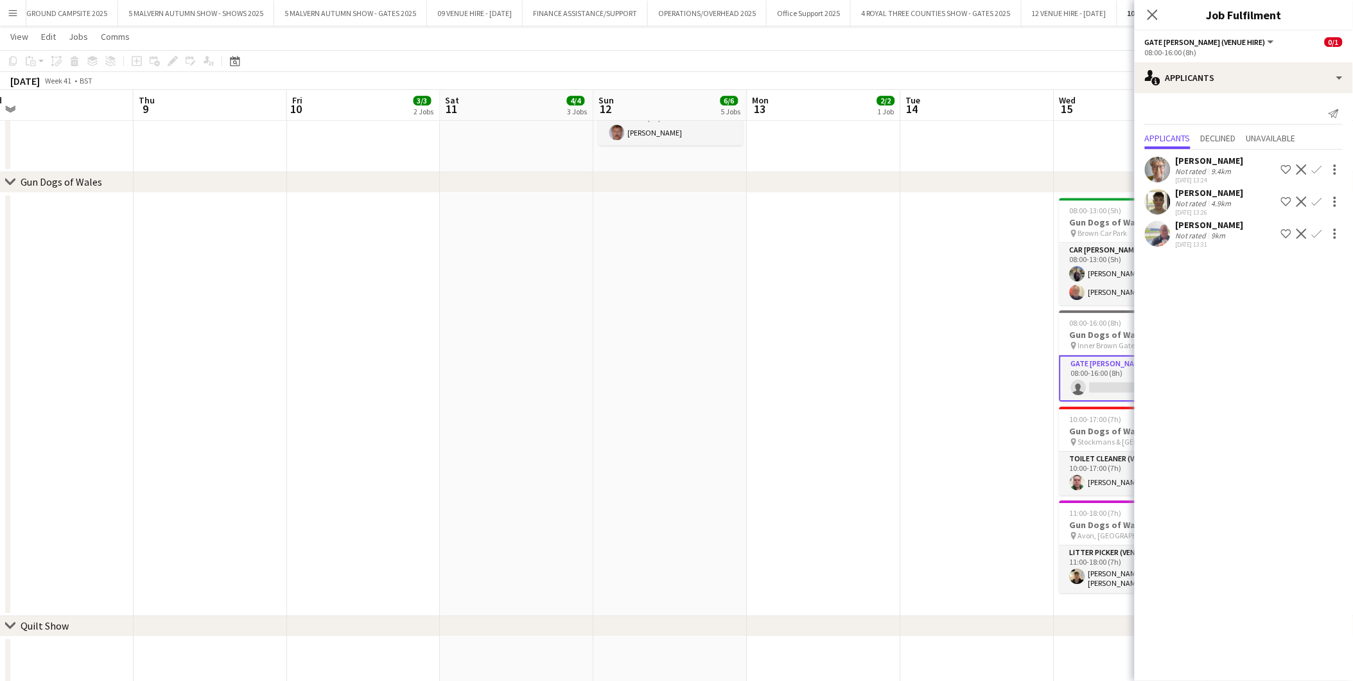
click at [1297, 239] on app-icon "Decline" at bounding box center [1302, 234] width 10 height 10
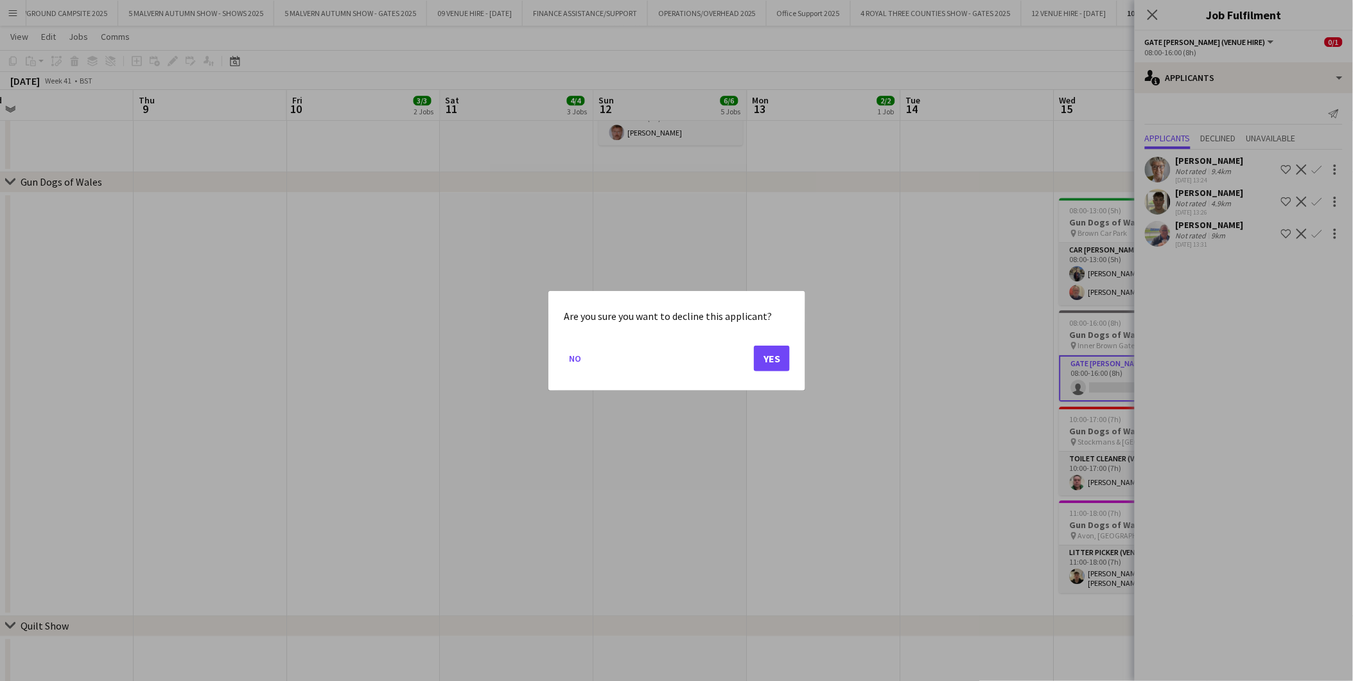
scroll to position [0, 0]
click at [771, 358] on button "Yes" at bounding box center [772, 358] width 36 height 26
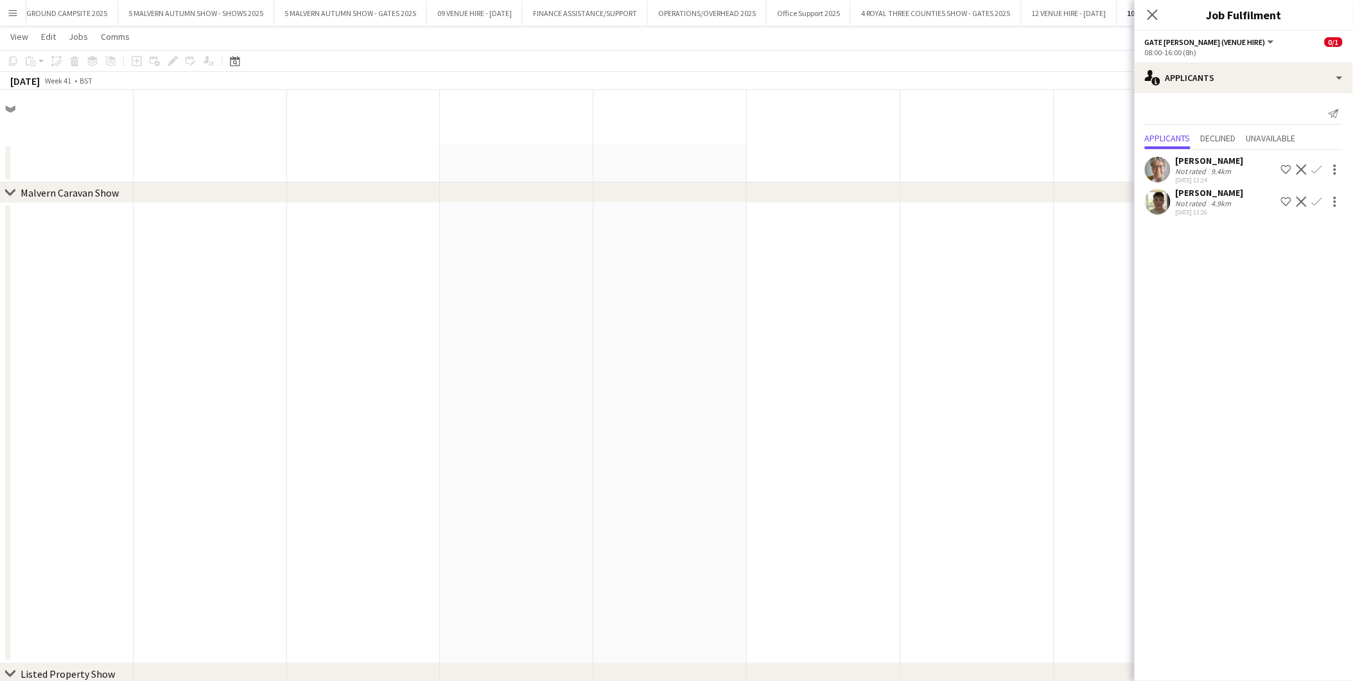
scroll to position [1285, 0]
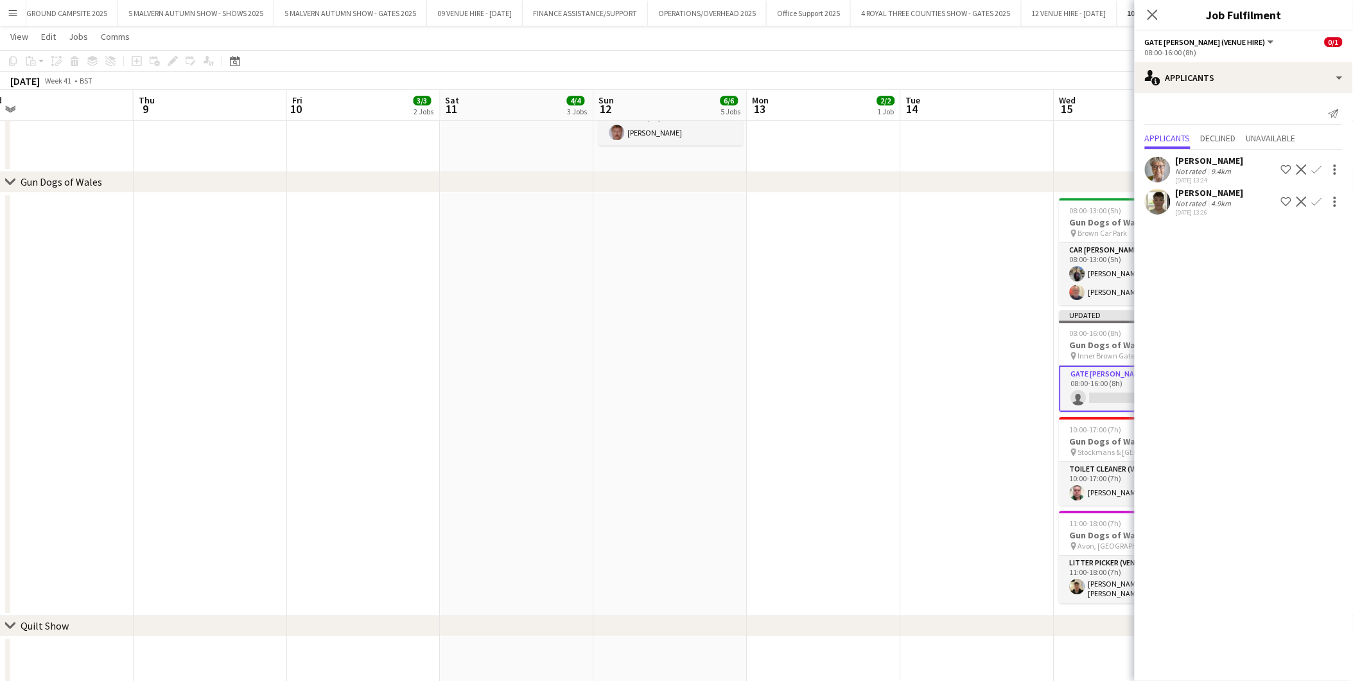
click at [1318, 169] on app-icon "Confirm" at bounding box center [1317, 169] width 10 height 10
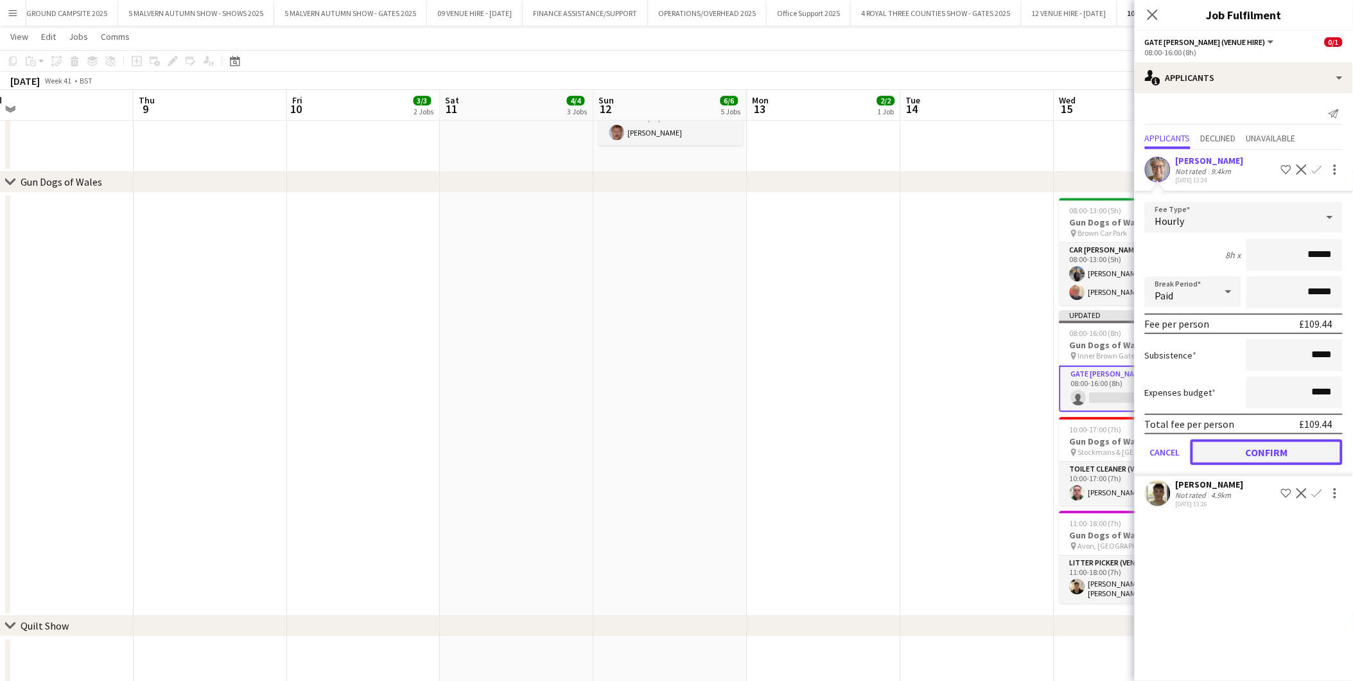
click at [1285, 452] on button "Confirm" at bounding box center [1267, 452] width 152 height 26
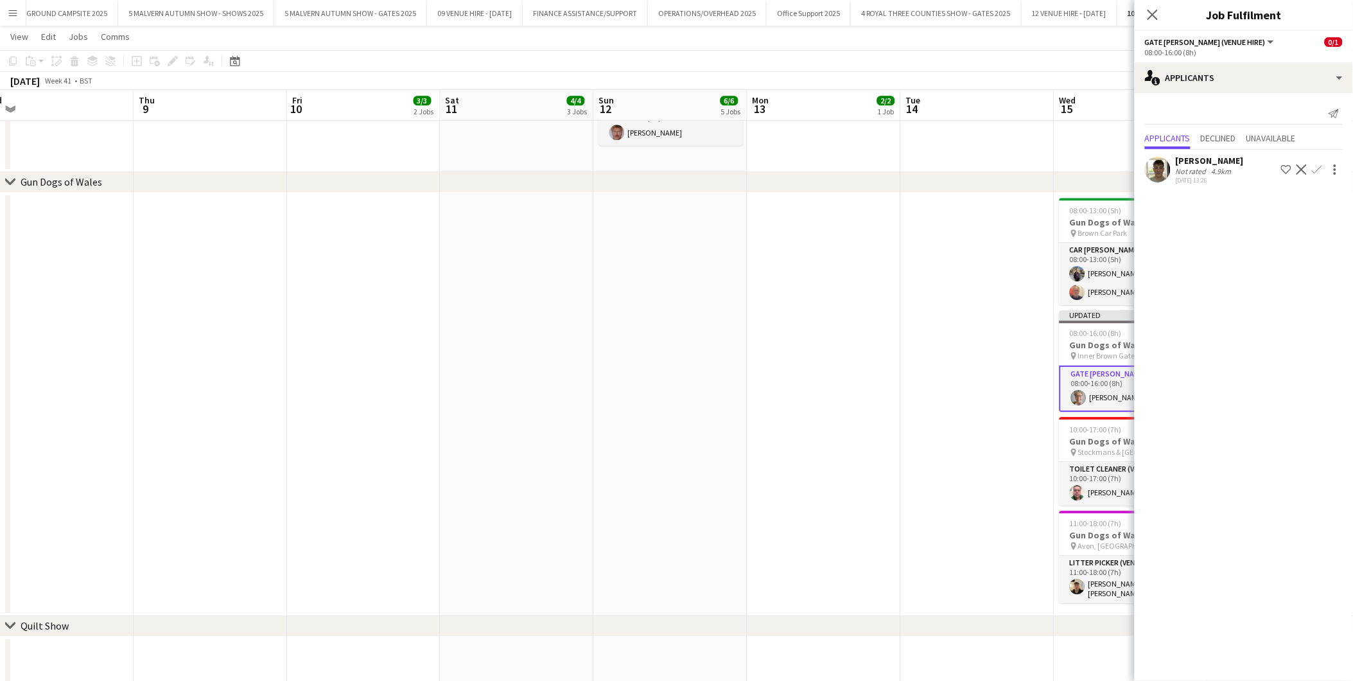
click at [1301, 167] on app-icon "Decline" at bounding box center [1302, 169] width 10 height 10
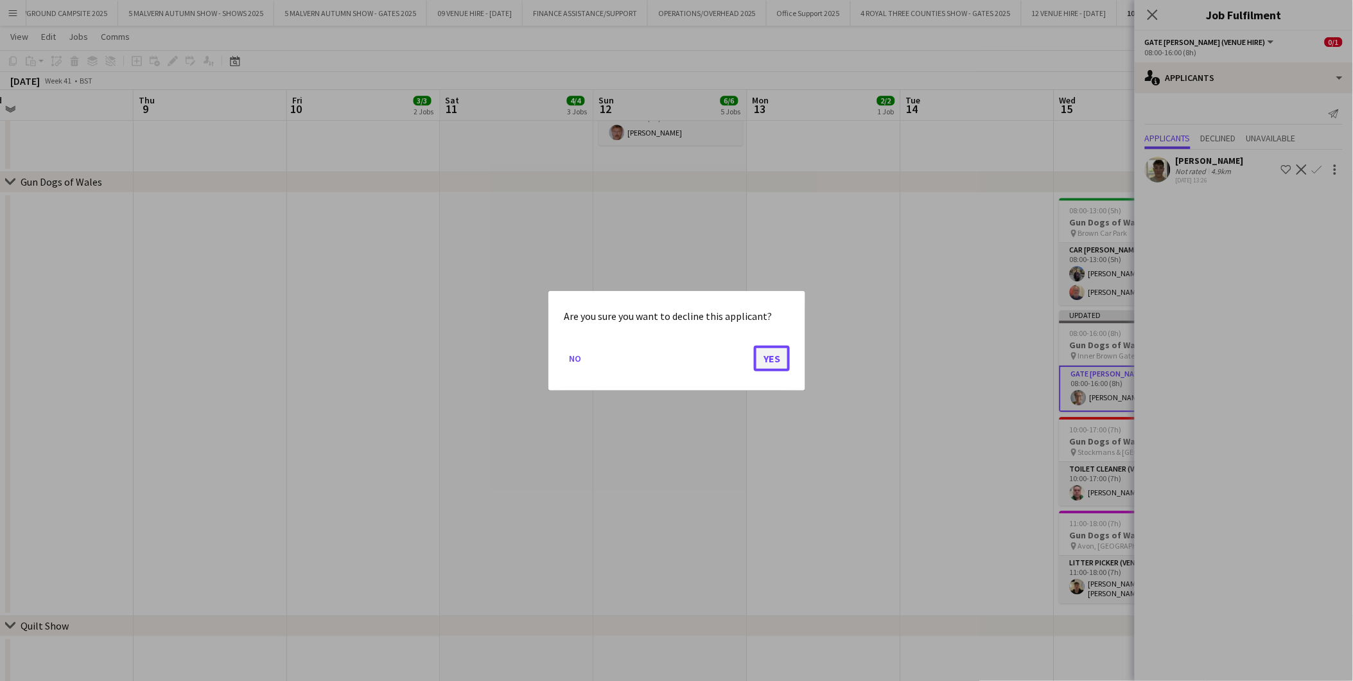
click at [772, 354] on button "Yes" at bounding box center [772, 358] width 36 height 26
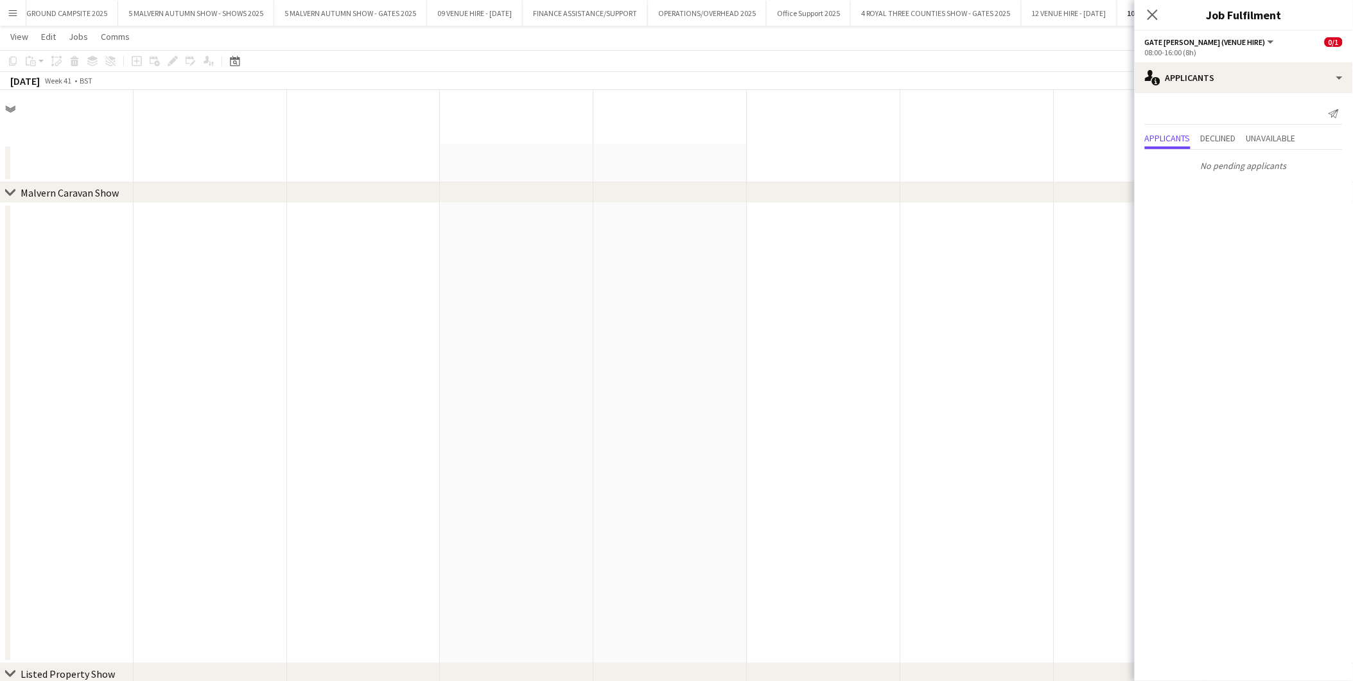
scroll to position [1285, 0]
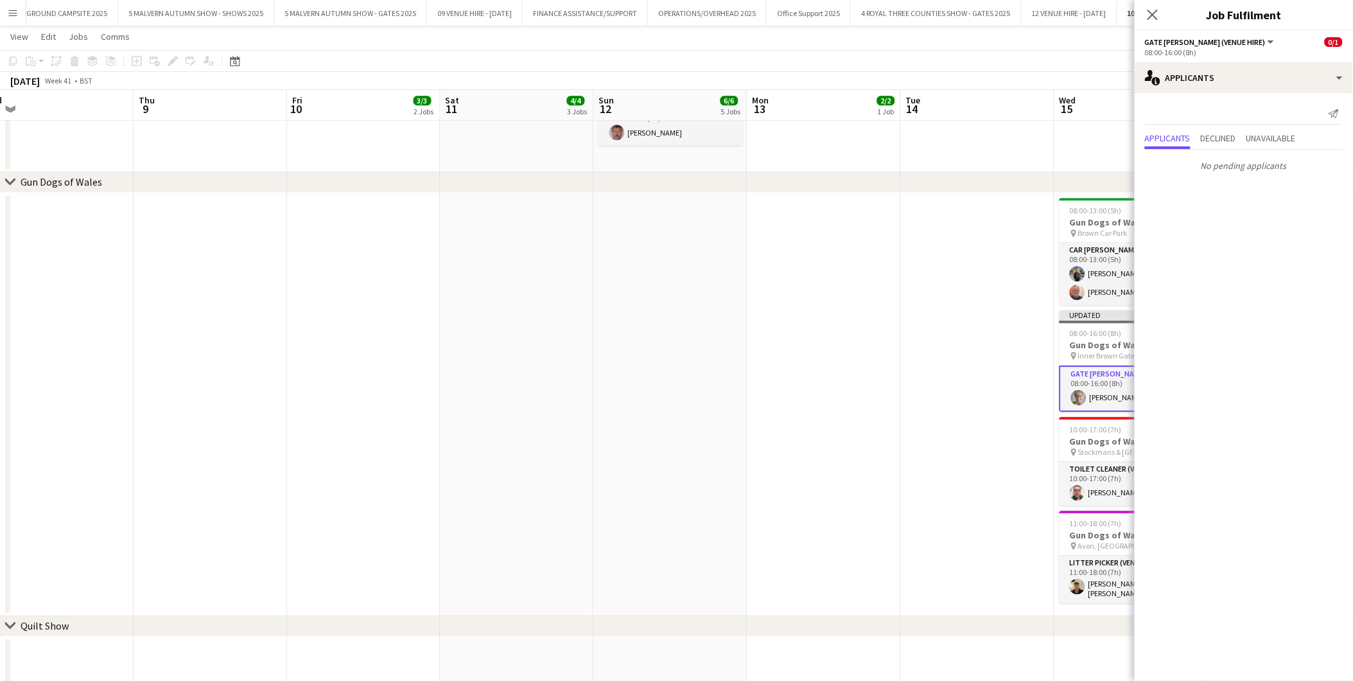
click at [969, 329] on app-date-cell at bounding box center [978, 404] width 154 height 423
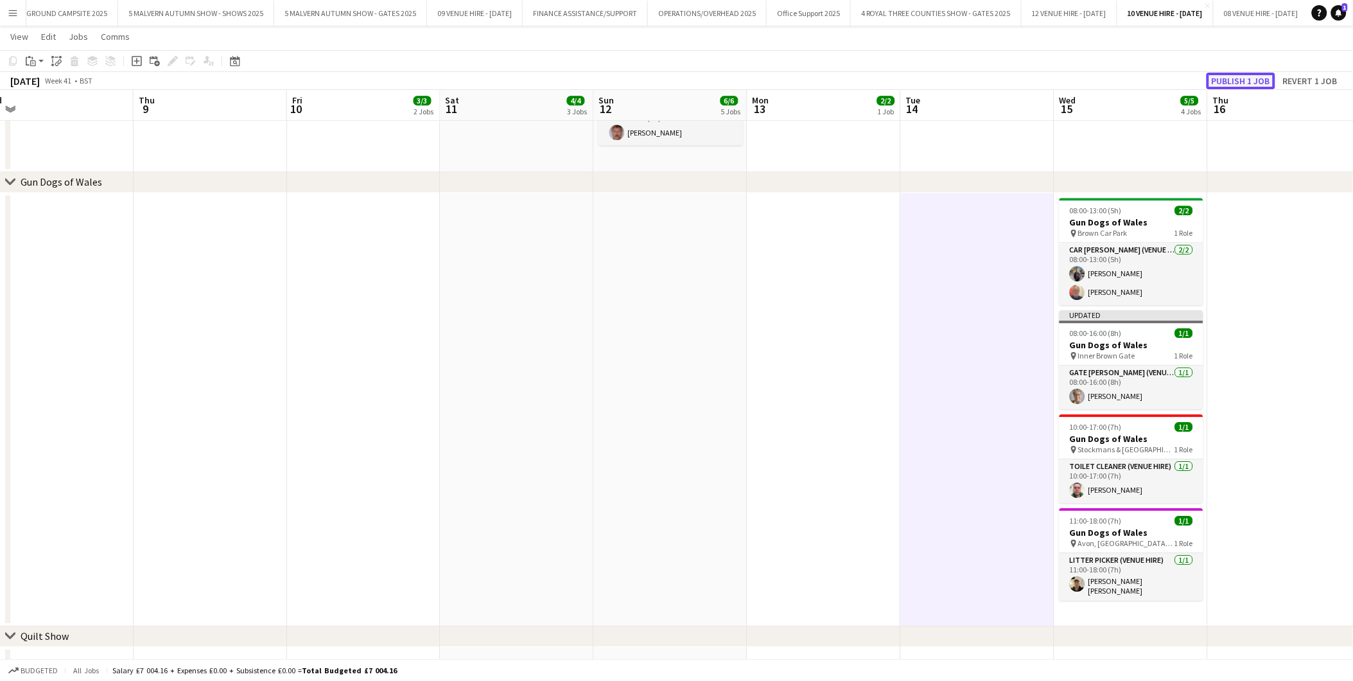
click at [1227, 78] on button "Publish 1 job" at bounding box center [1241, 81] width 69 height 17
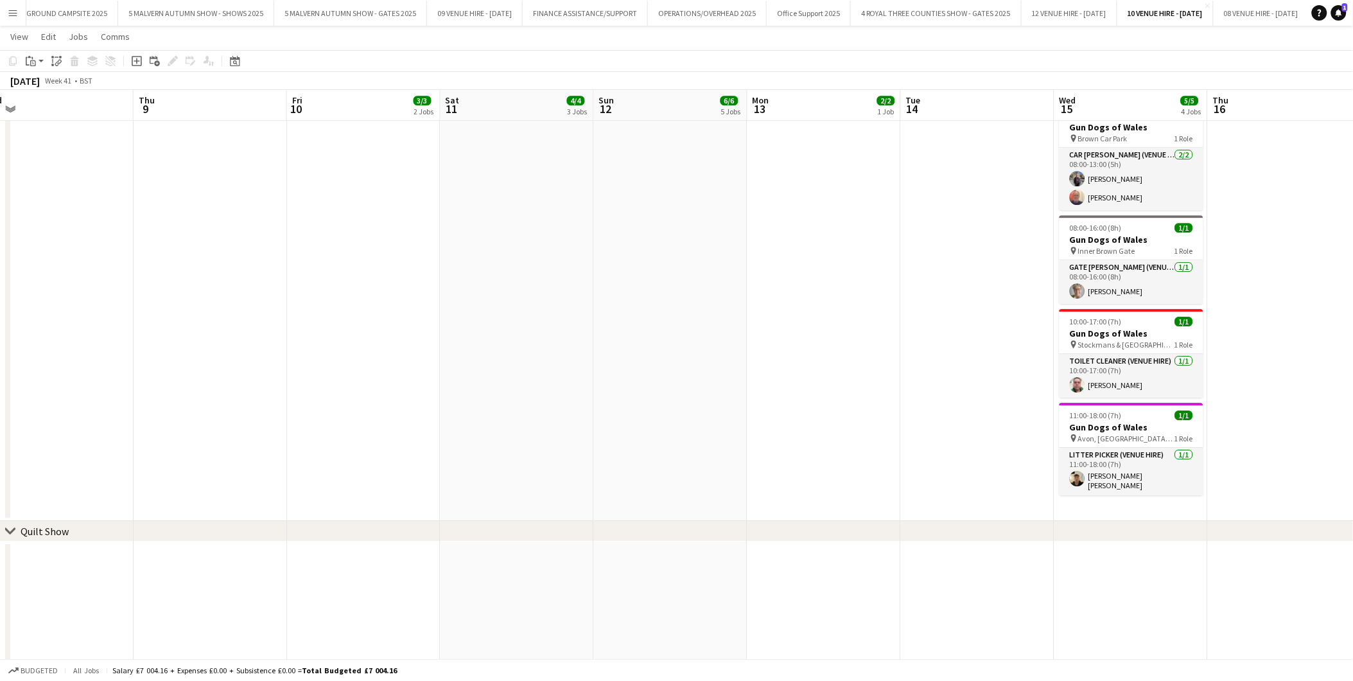
scroll to position [0, 0]
